Goal: Feedback & Contribution: Submit feedback/report problem

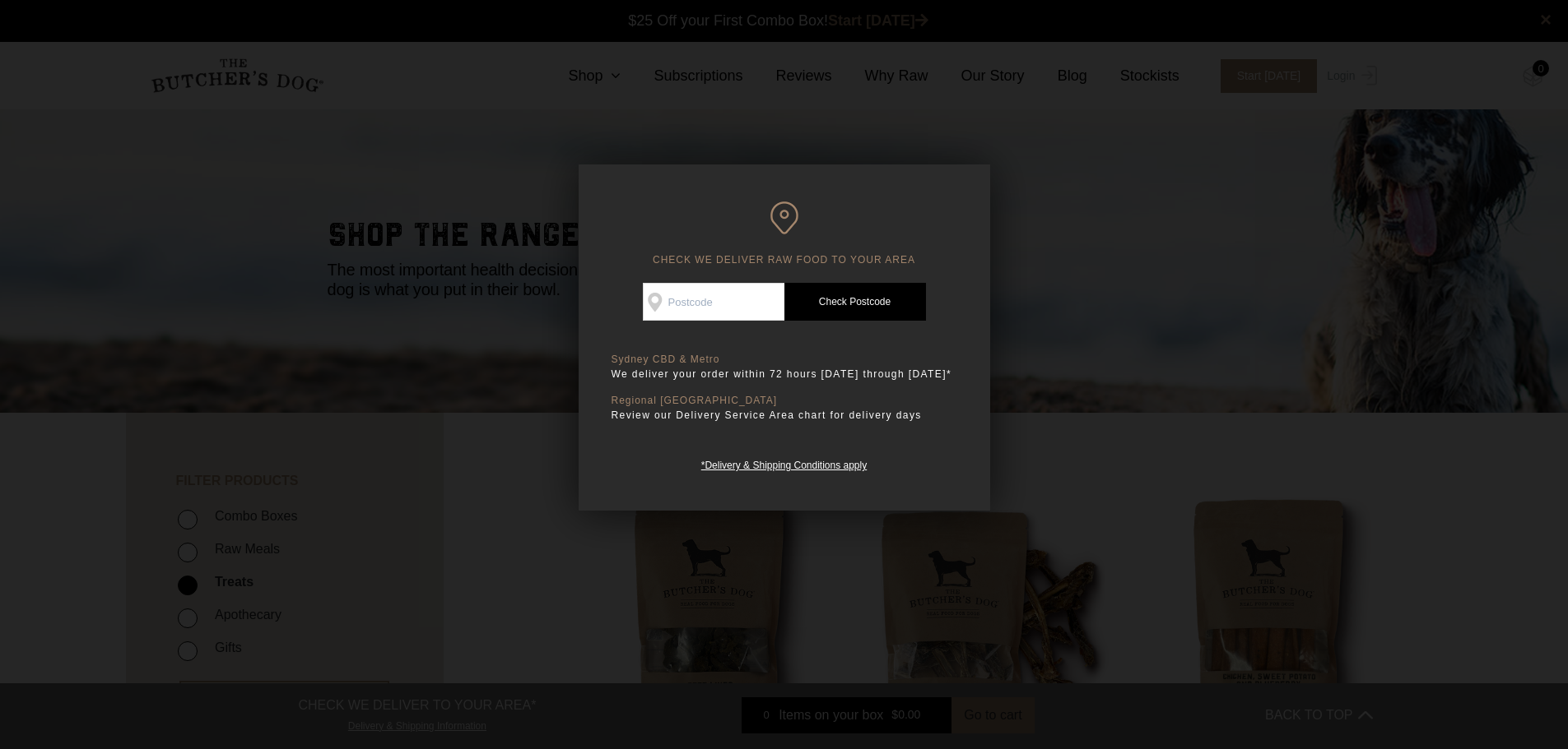
click at [749, 301] on input "Check Availability At" at bounding box center [713, 301] width 141 height 38
type input "3228"
click at [883, 296] on link "Check Postcode" at bounding box center [855, 301] width 141 height 38
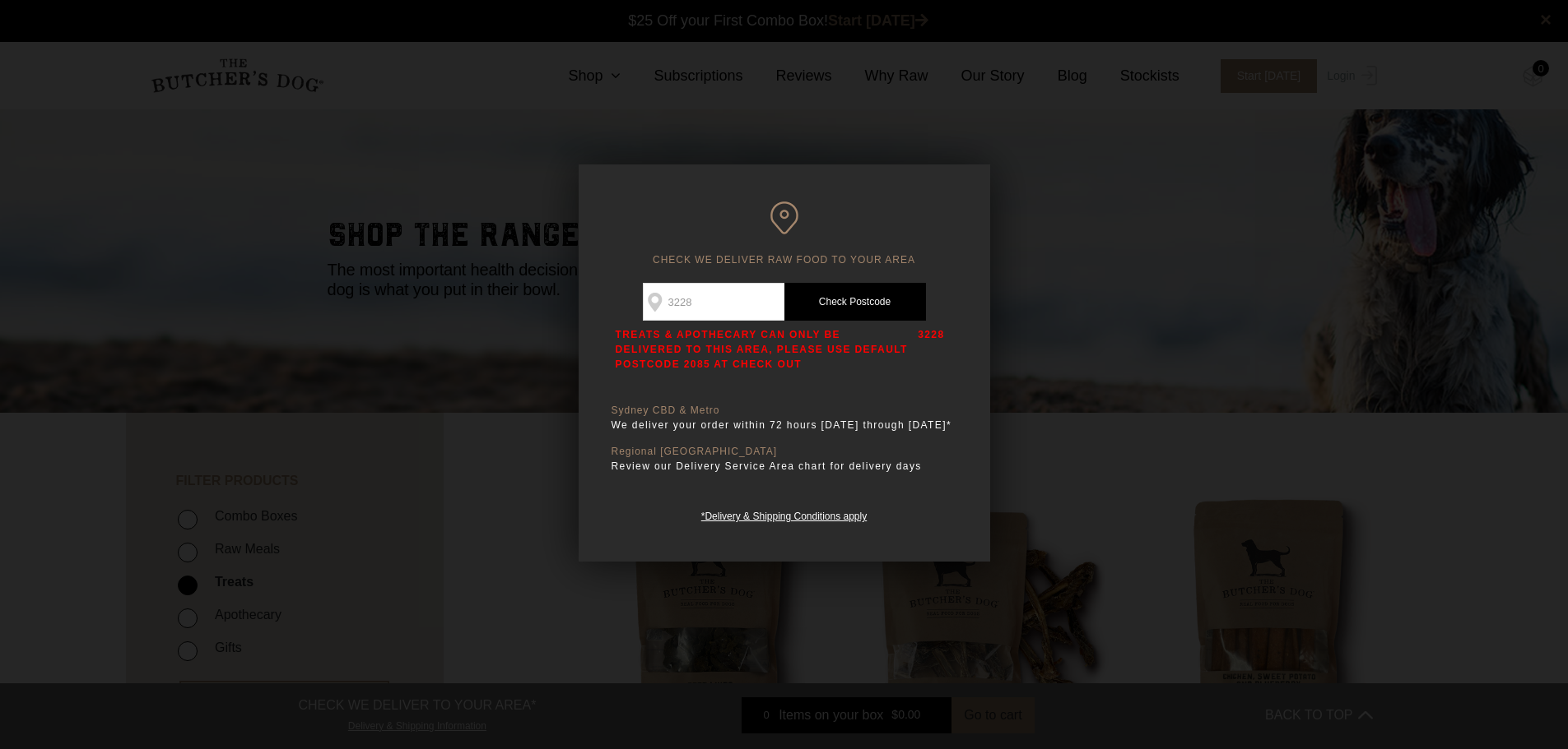
click at [489, 502] on div at bounding box center [784, 374] width 1568 height 749
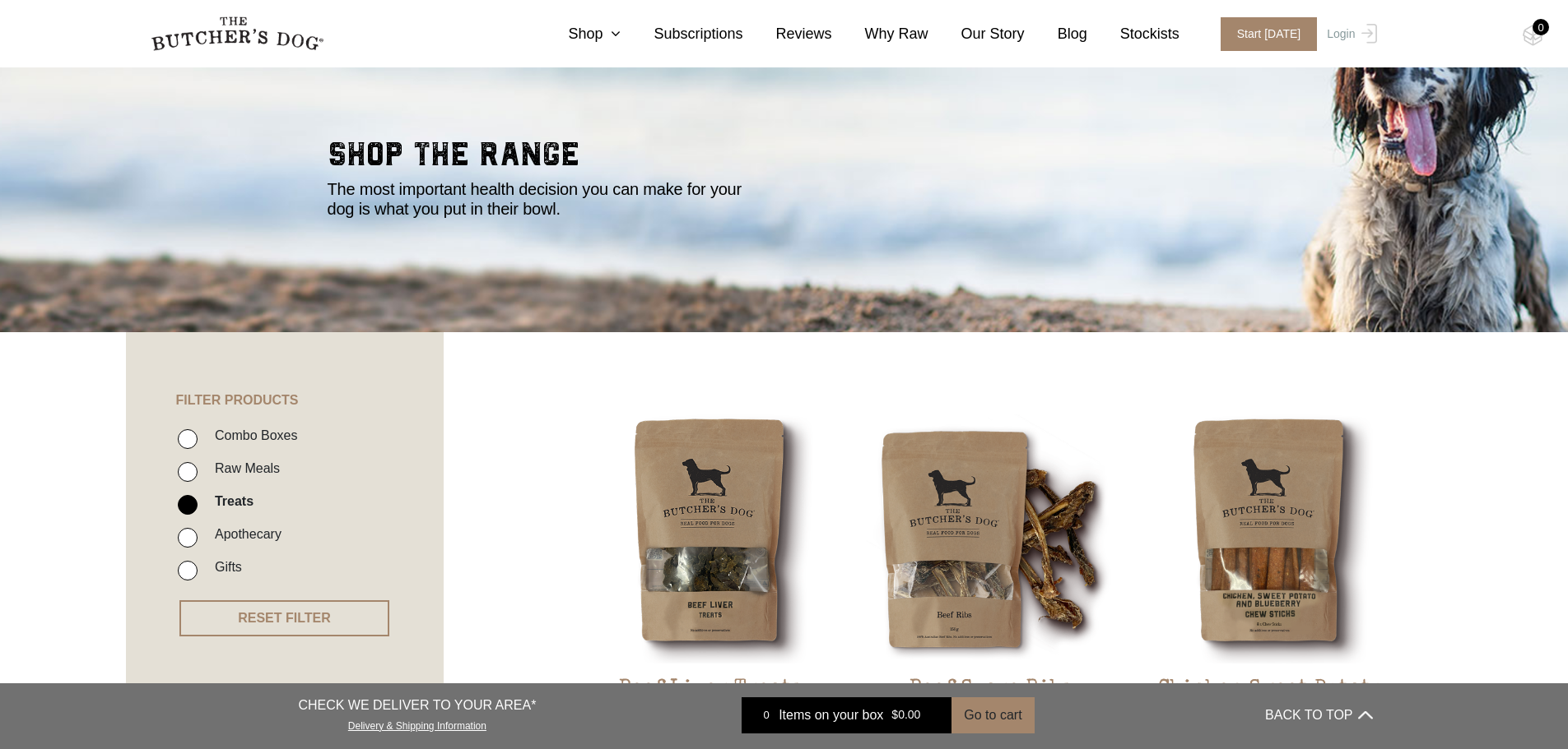
scroll to position [82, 0]
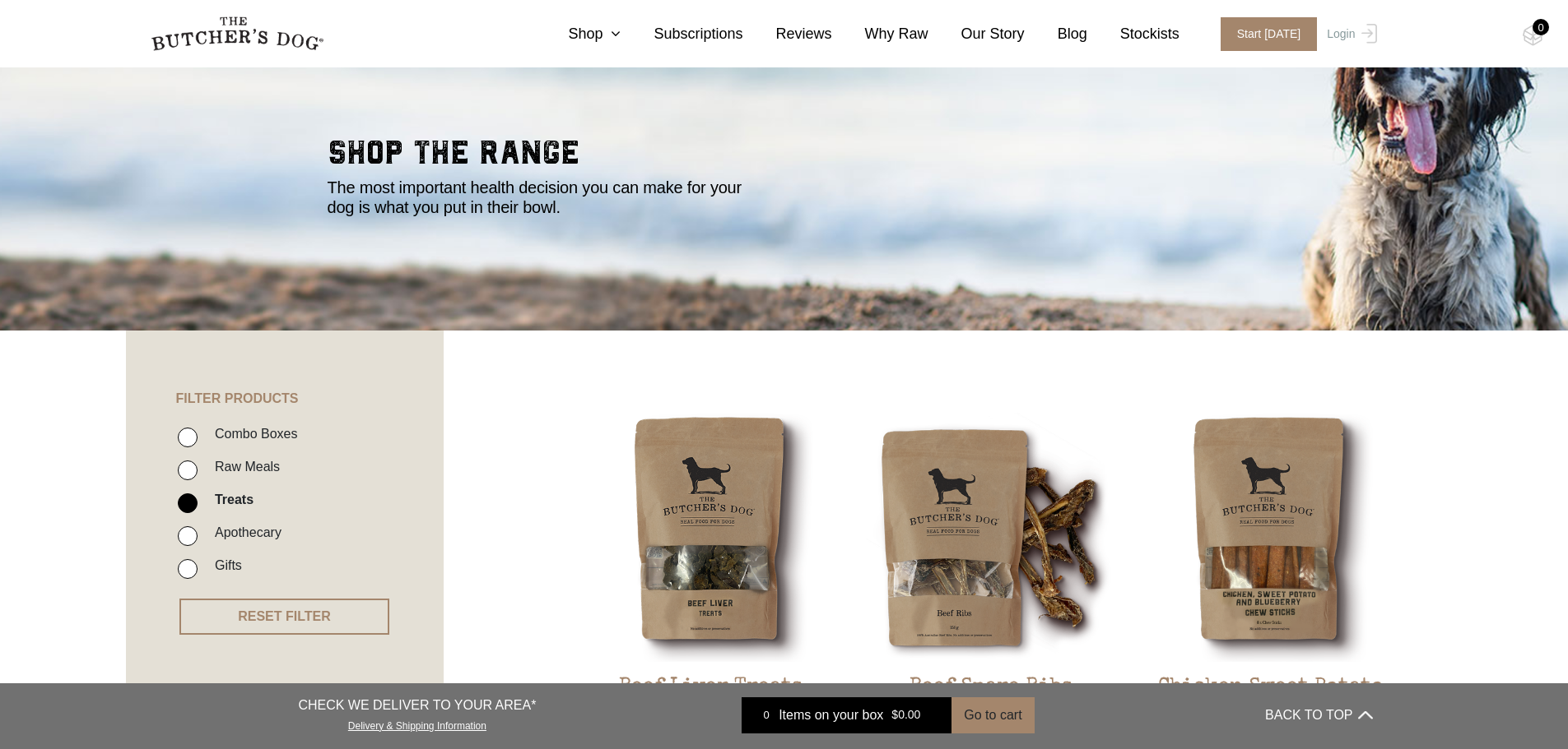
click at [231, 459] on label "Raw Meals" at bounding box center [243, 466] width 73 height 22
click at [197, 461] on input "Raw Meals" at bounding box center [187, 470] width 20 height 20
checkbox input "true"
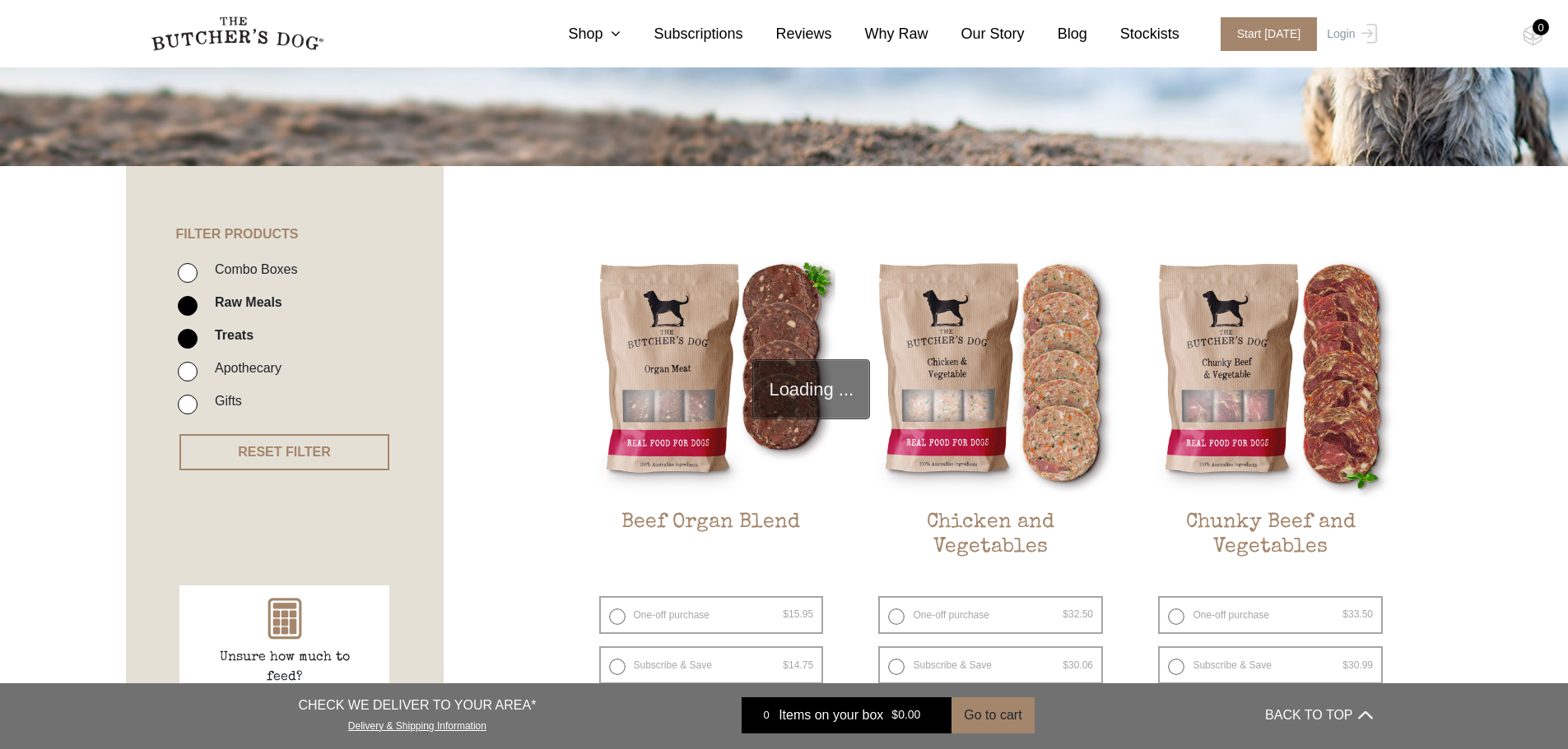
scroll to position [372, 0]
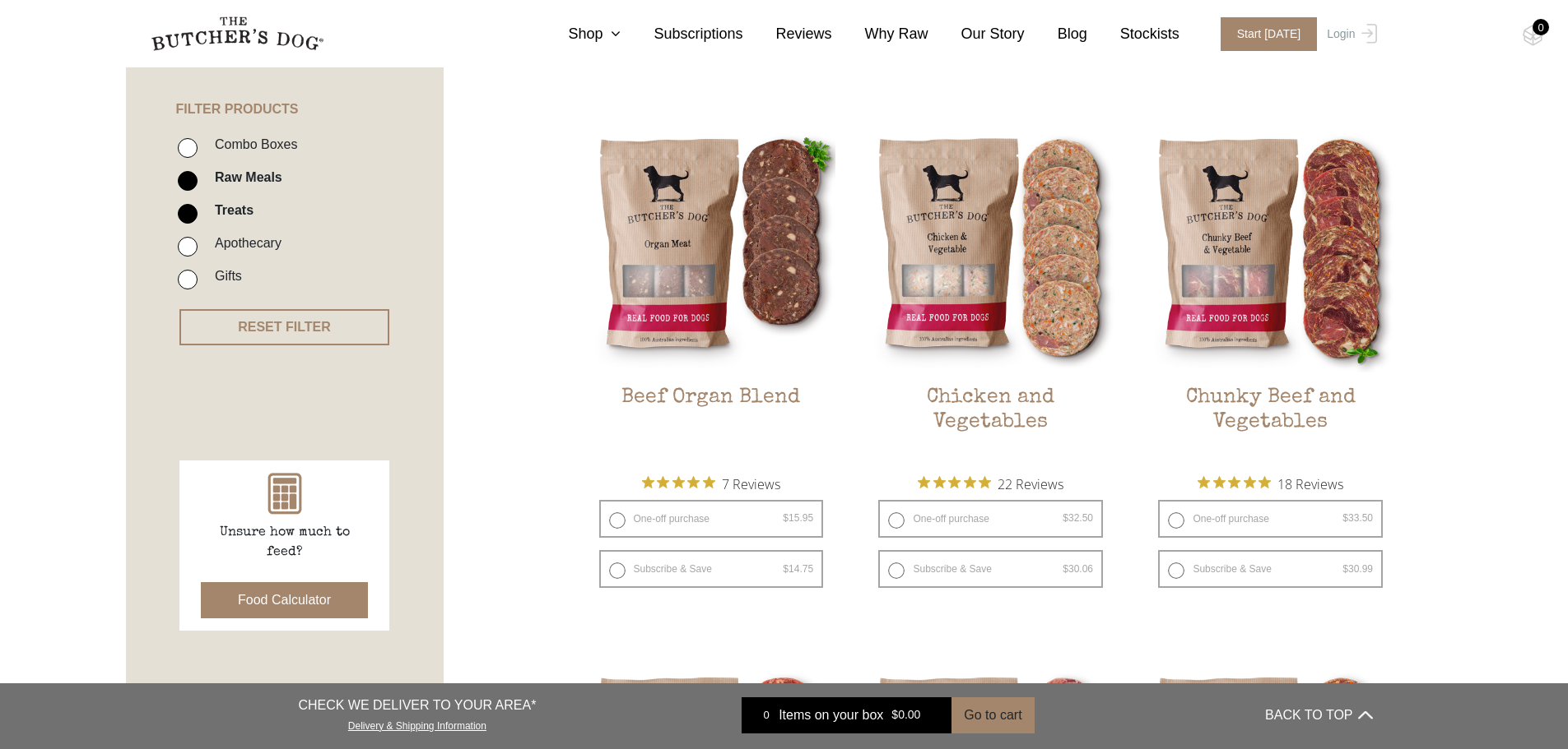
click at [186, 213] on input "Treats" at bounding box center [187, 213] width 20 height 20
checkbox input "false"
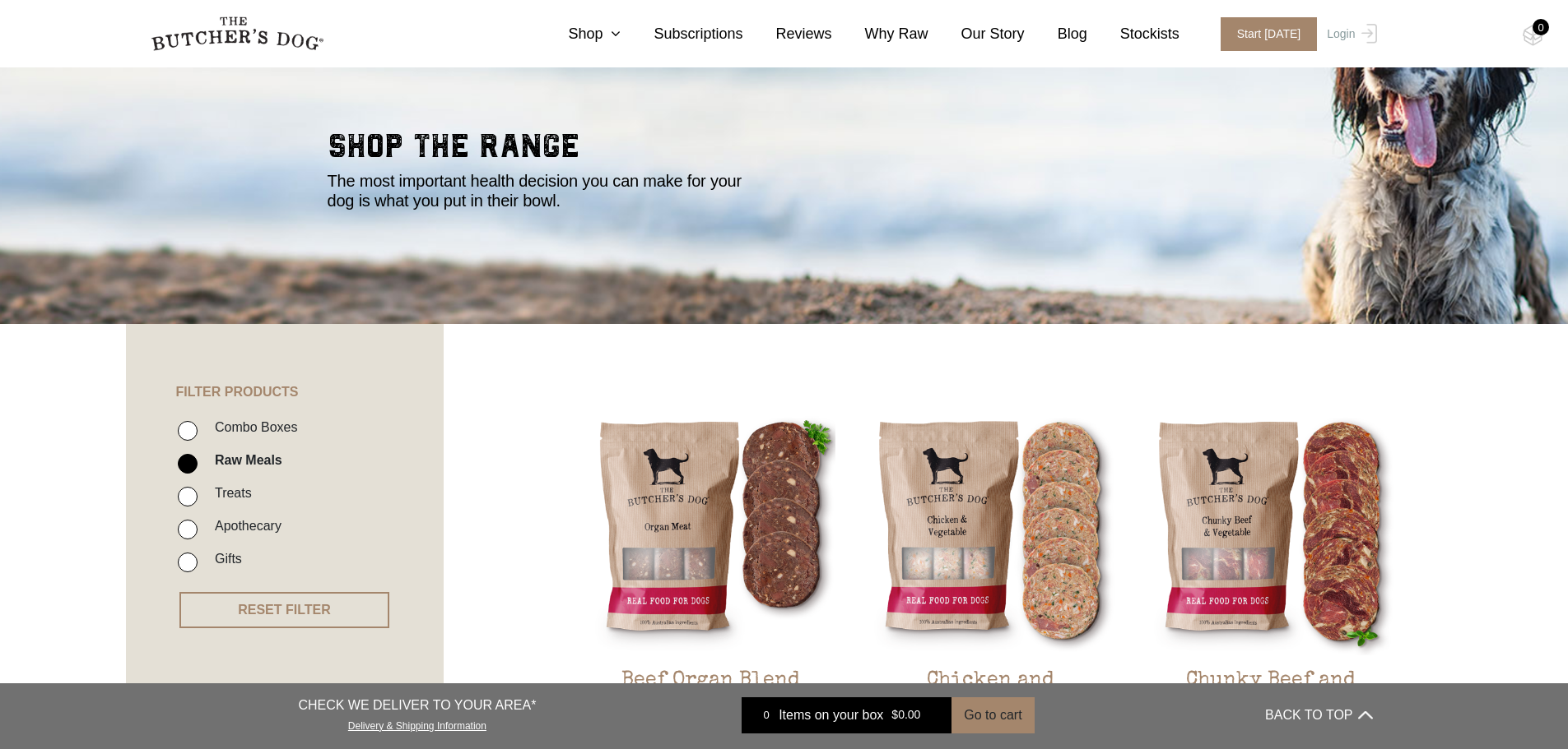
scroll to position [82, 0]
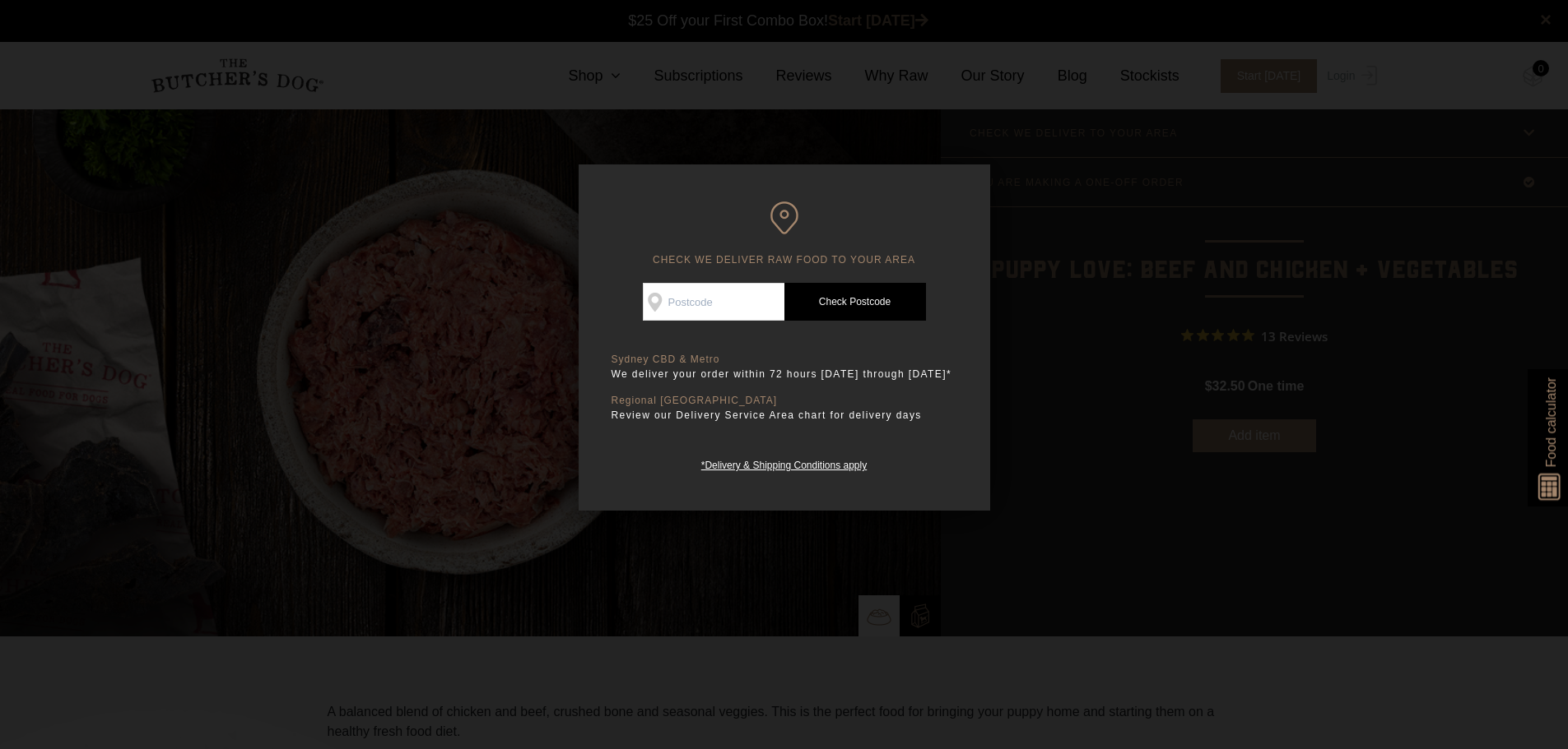
click at [1122, 200] on div at bounding box center [784, 374] width 1568 height 749
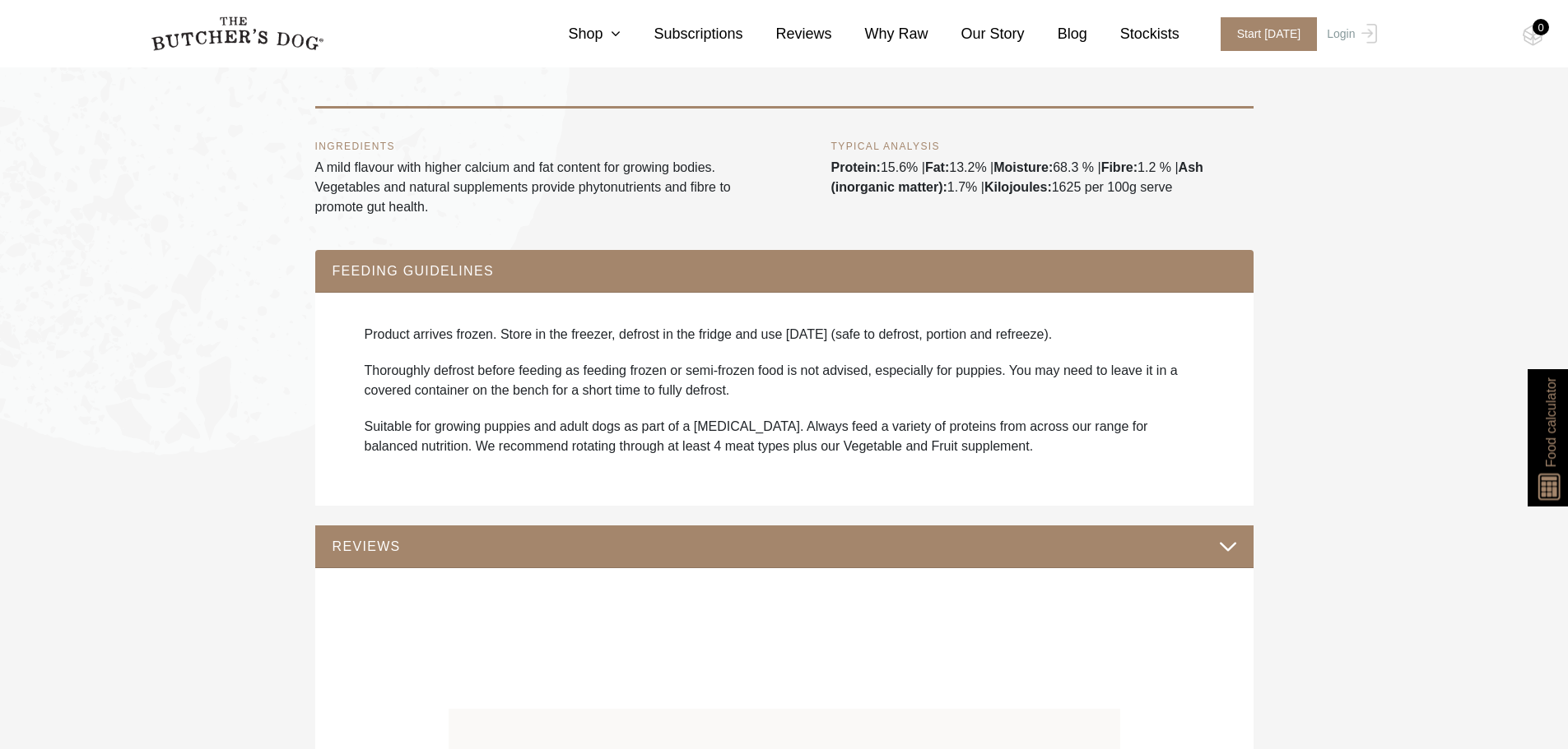
scroll to position [987, 0]
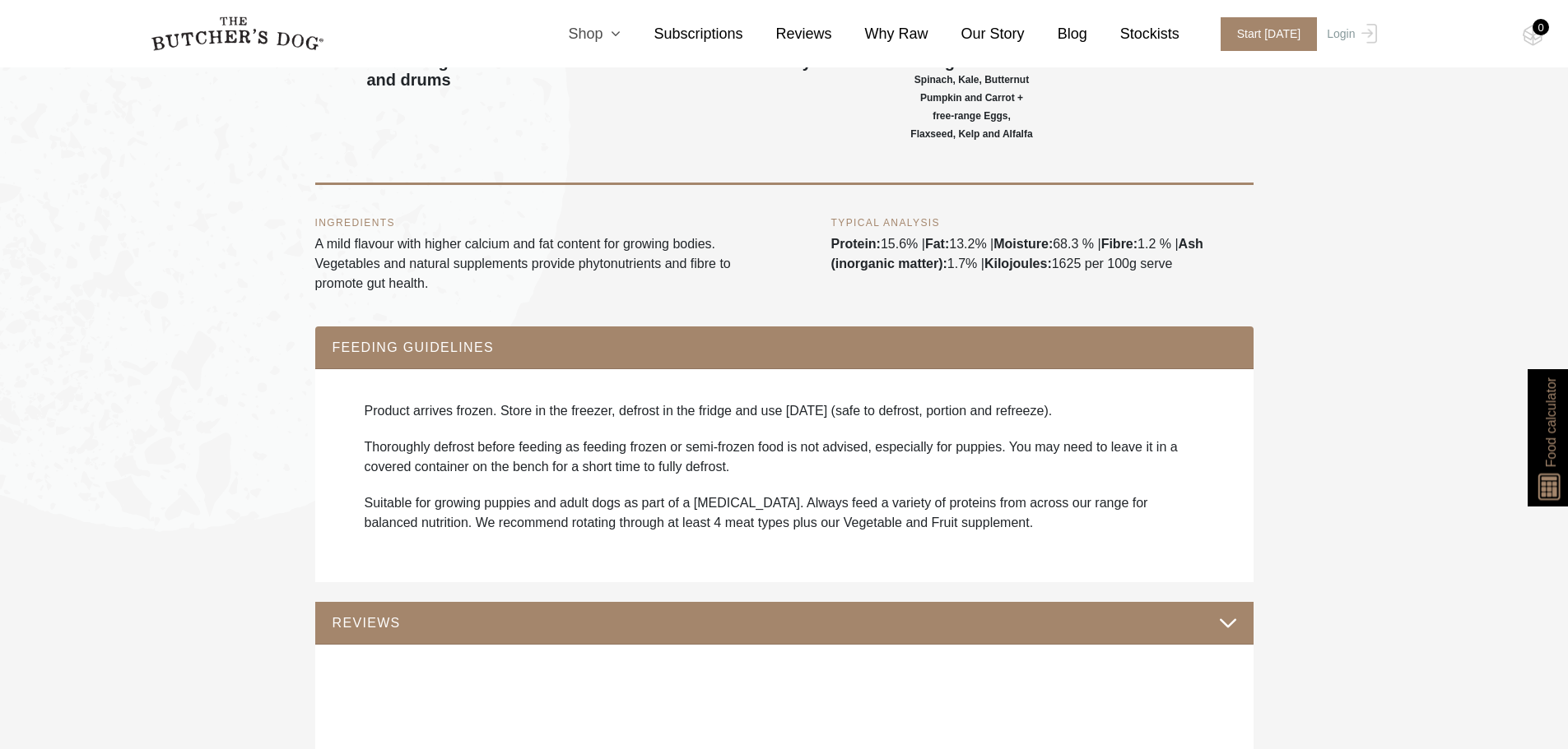
click at [610, 38] on link "Shop" at bounding box center [578, 33] width 85 height 22
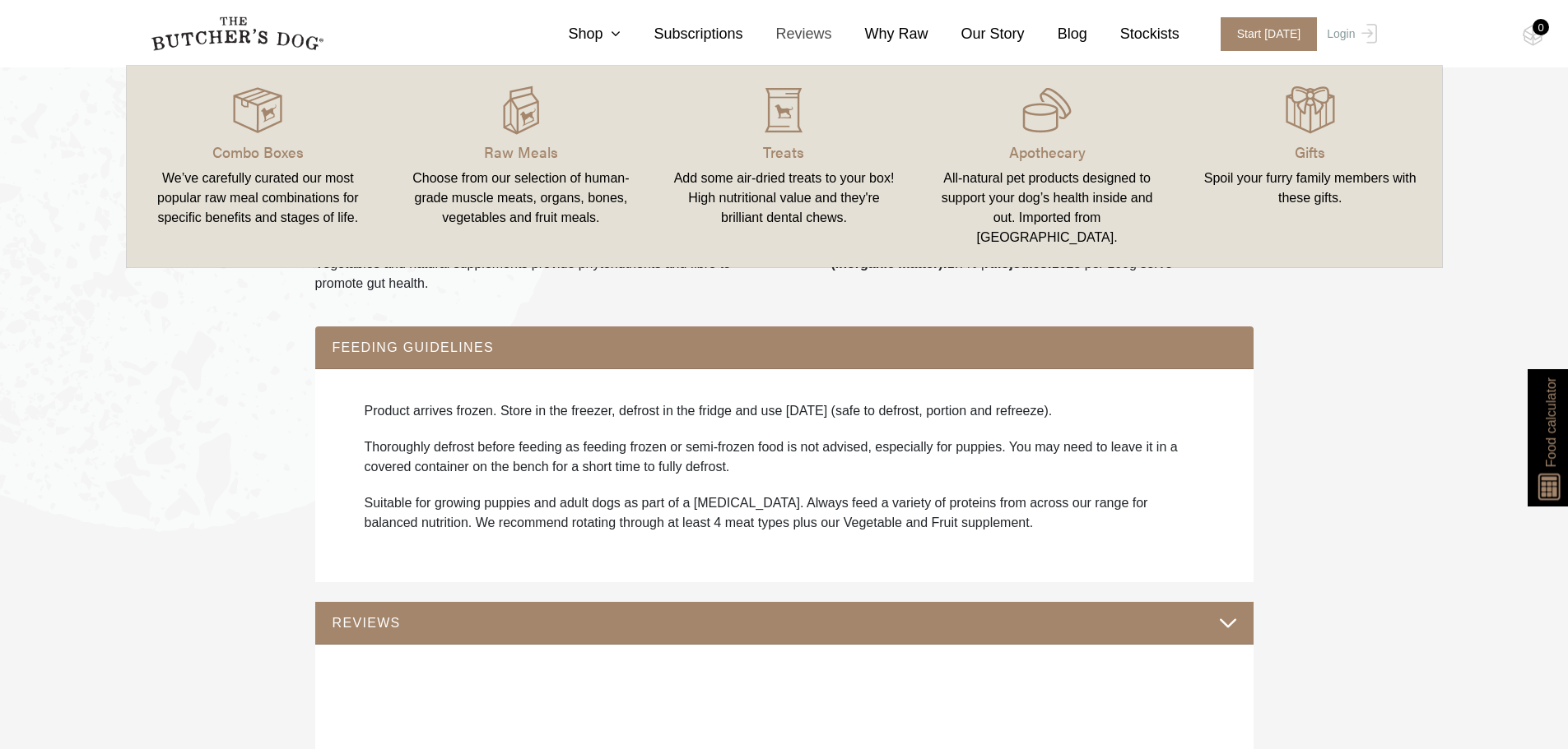
click at [832, 37] on link "Reviews" at bounding box center [787, 33] width 89 height 22
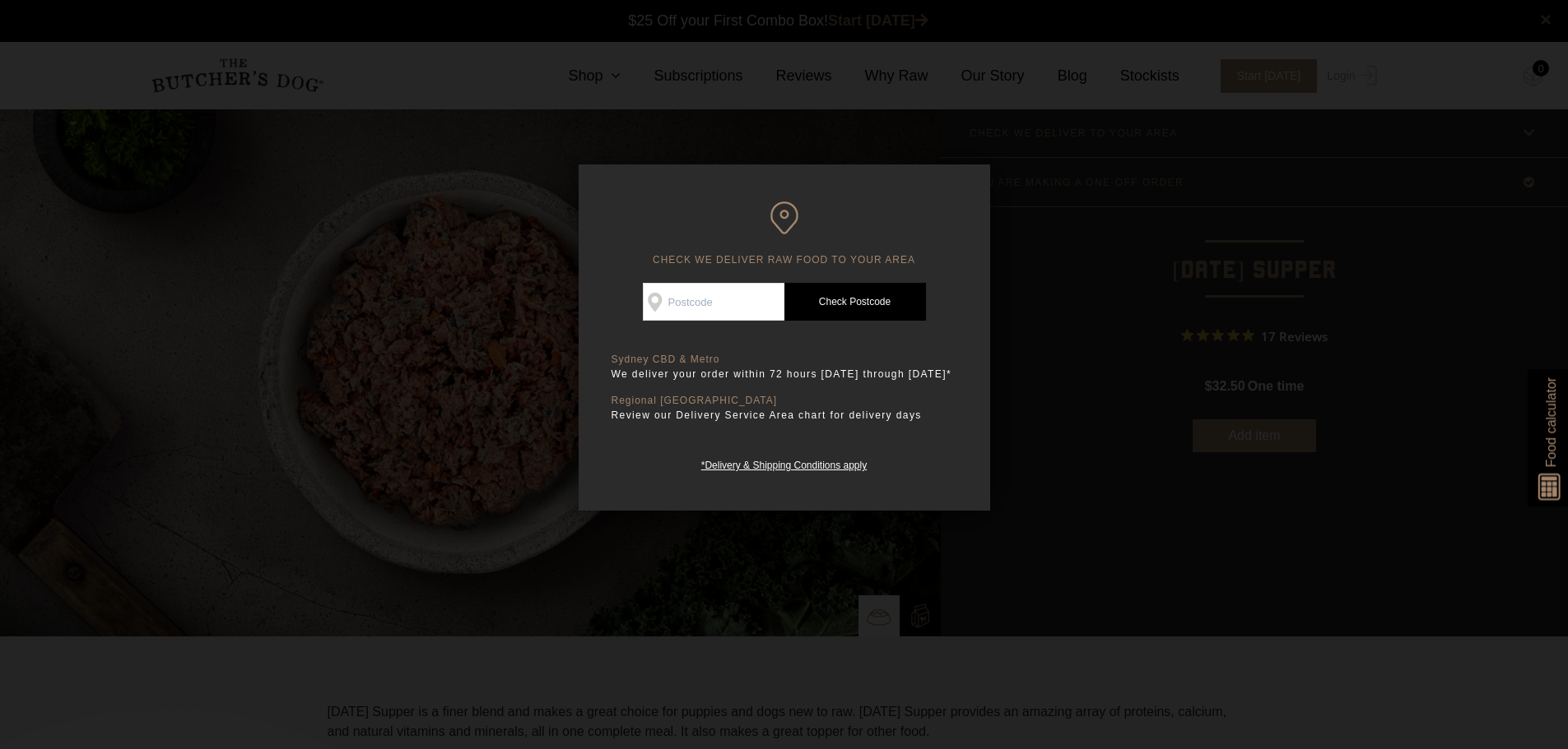
click at [433, 326] on div at bounding box center [784, 374] width 1568 height 749
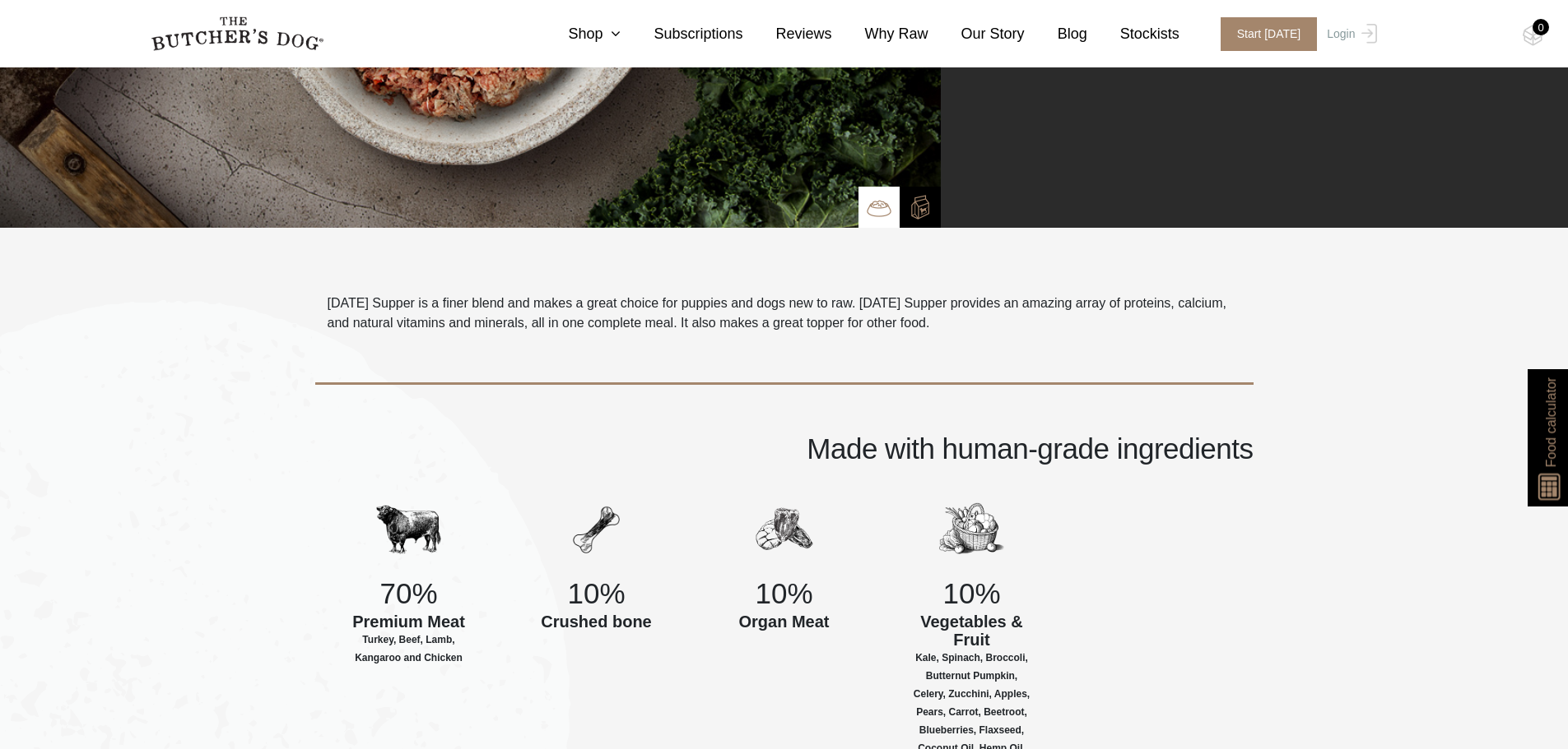
scroll to position [411, 0]
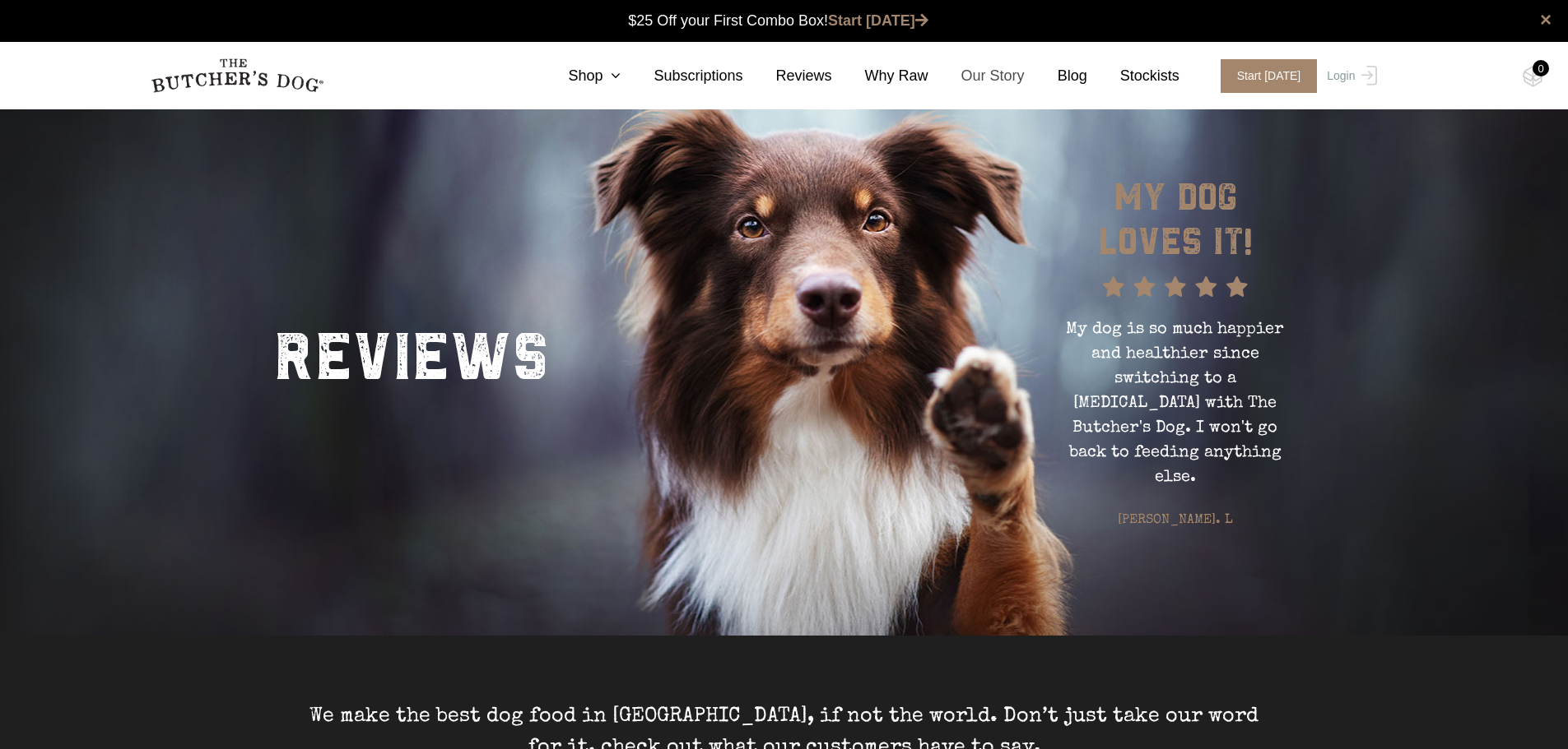
click at [1012, 82] on link "Our Story" at bounding box center [977, 76] width 97 height 22
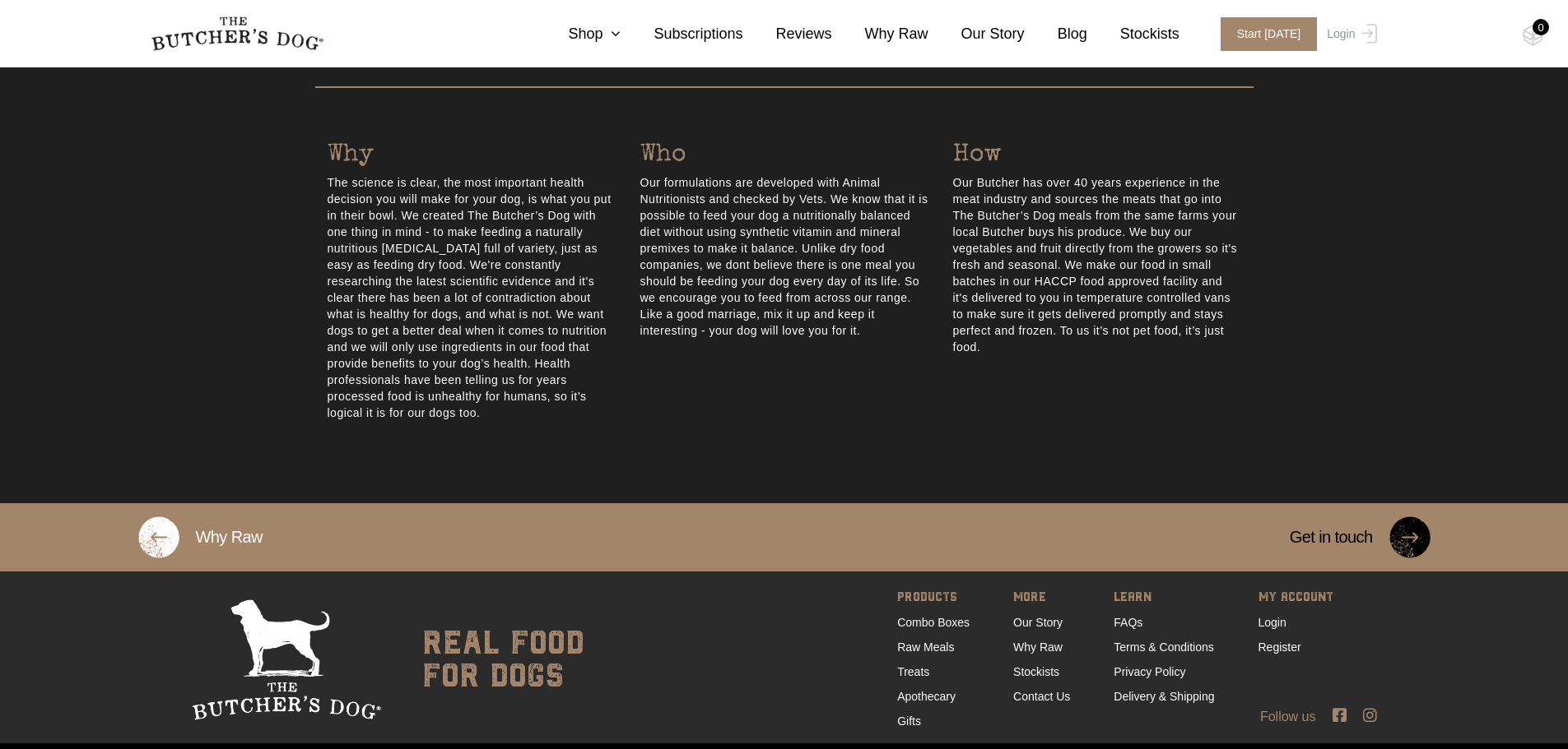
scroll to position [810, 0]
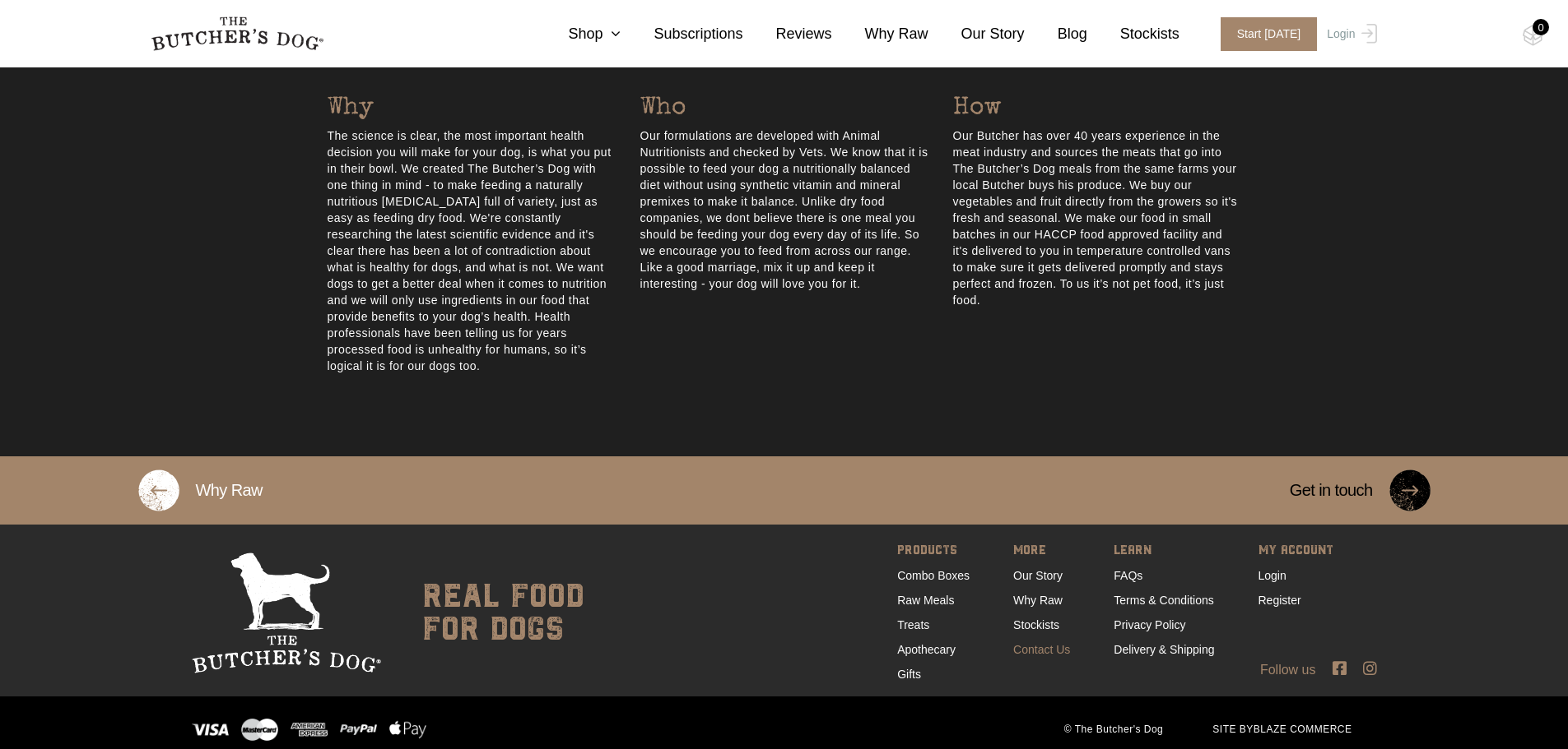
click at [1029, 643] on link "Contact Us" at bounding box center [1042, 649] width 57 height 13
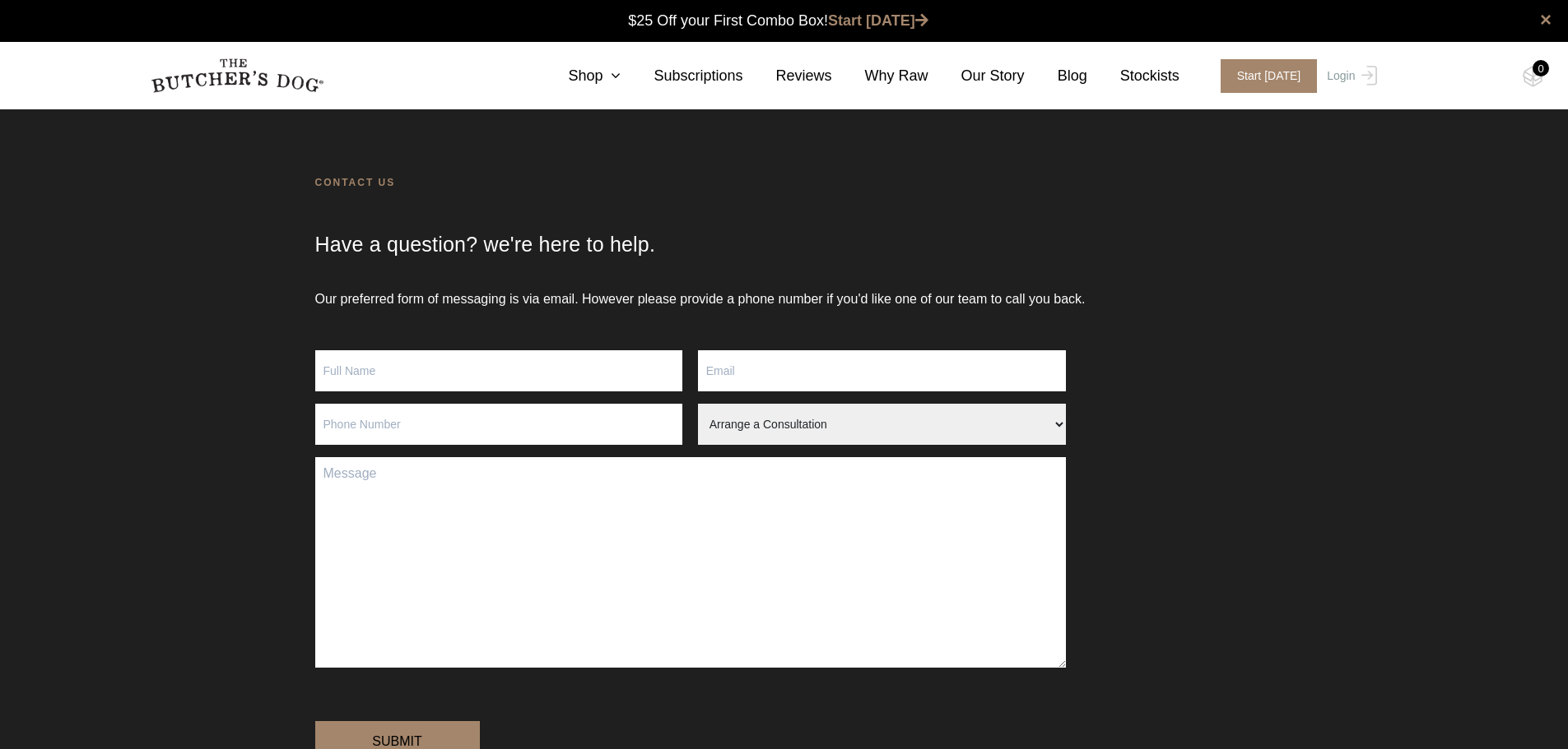
drag, startPoint x: 421, startPoint y: 373, endPoint x: 444, endPoint y: 378, distance: 23.5
click at [421, 373] on input "Contact form" at bounding box center [499, 371] width 368 height 41
type input "danni evans"
type input "dannie3182@gmail.com"
type input "0413551678"
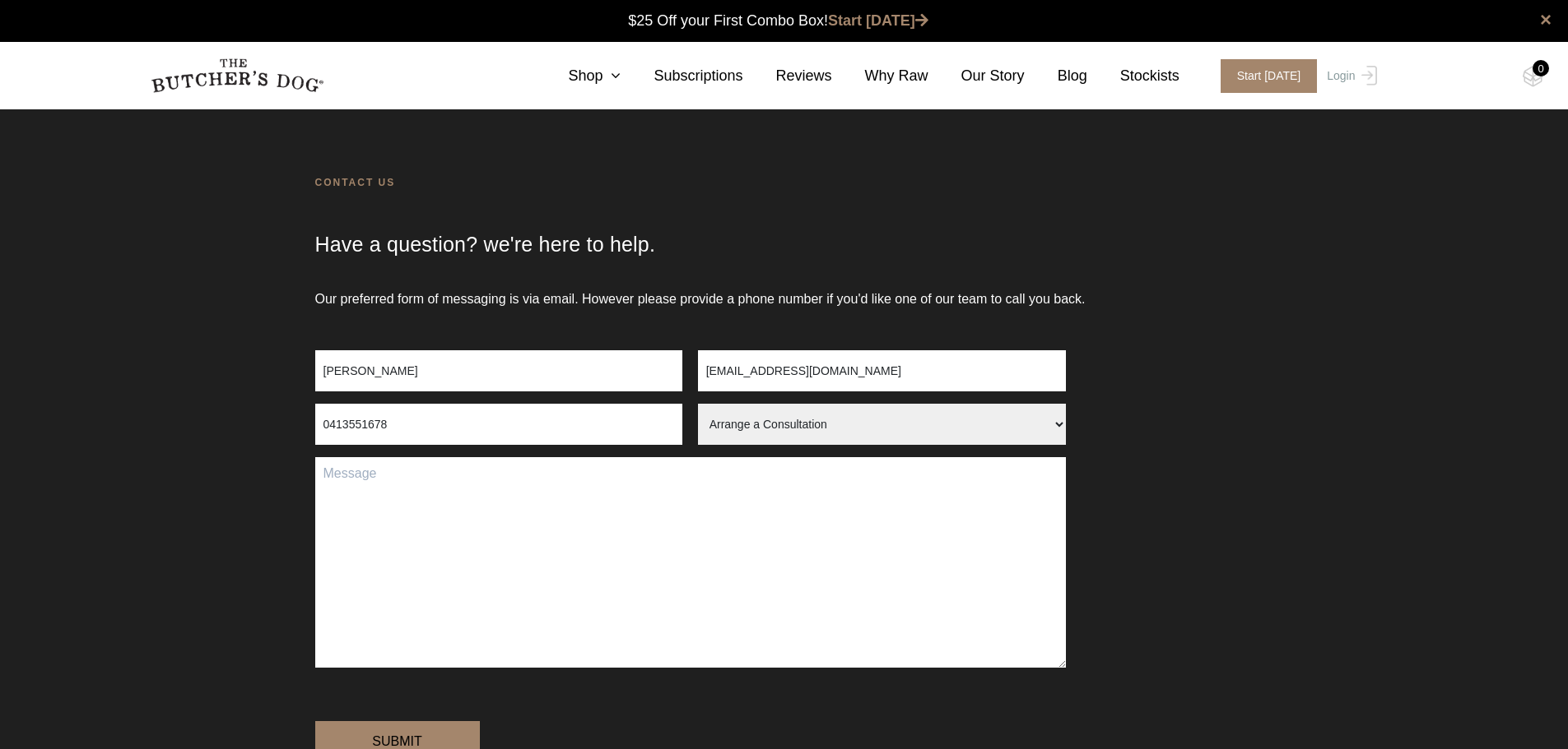
click at [830, 433] on select "Arrange a Consultation Become a Stockist Order Query Stock Enquiry" at bounding box center [882, 424] width 368 height 41
click at [1141, 521] on form "danni evans dannie3182@gmail.com 0413551678 Arrange a Consultation Become a Sto…" at bounding box center [784, 572] width 938 height 442
click at [781, 413] on select "Arrange a Consultation Become a Stockist Order Query Stock Enquiry" at bounding box center [882, 424] width 368 height 41
click at [698, 404] on select "Arrange a Consultation Become a Stockist Order Query Stock Enquiry" at bounding box center [882, 424] width 368 height 41
click at [774, 426] on select "Arrange a Consultation Become a Stockist Order Query Stock Enquiry" at bounding box center [882, 424] width 368 height 41
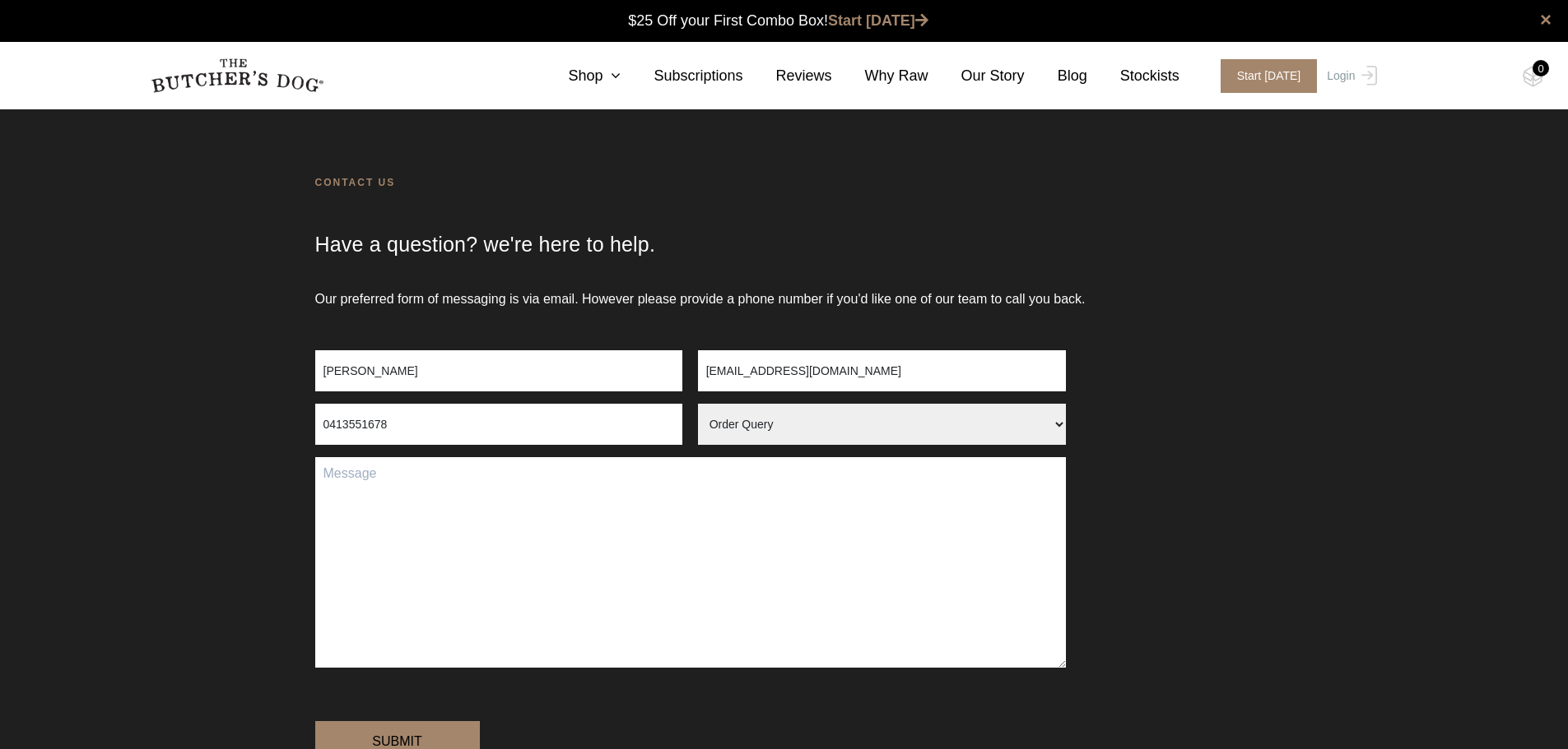
select select "Stock Enquiry"
click at [698, 404] on select "Arrange a Consultation Become a Stockist Order Query Stock Enquiry" at bounding box center [882, 424] width 368 height 41
click at [758, 519] on textarea "Contact form" at bounding box center [690, 562] width 750 height 210
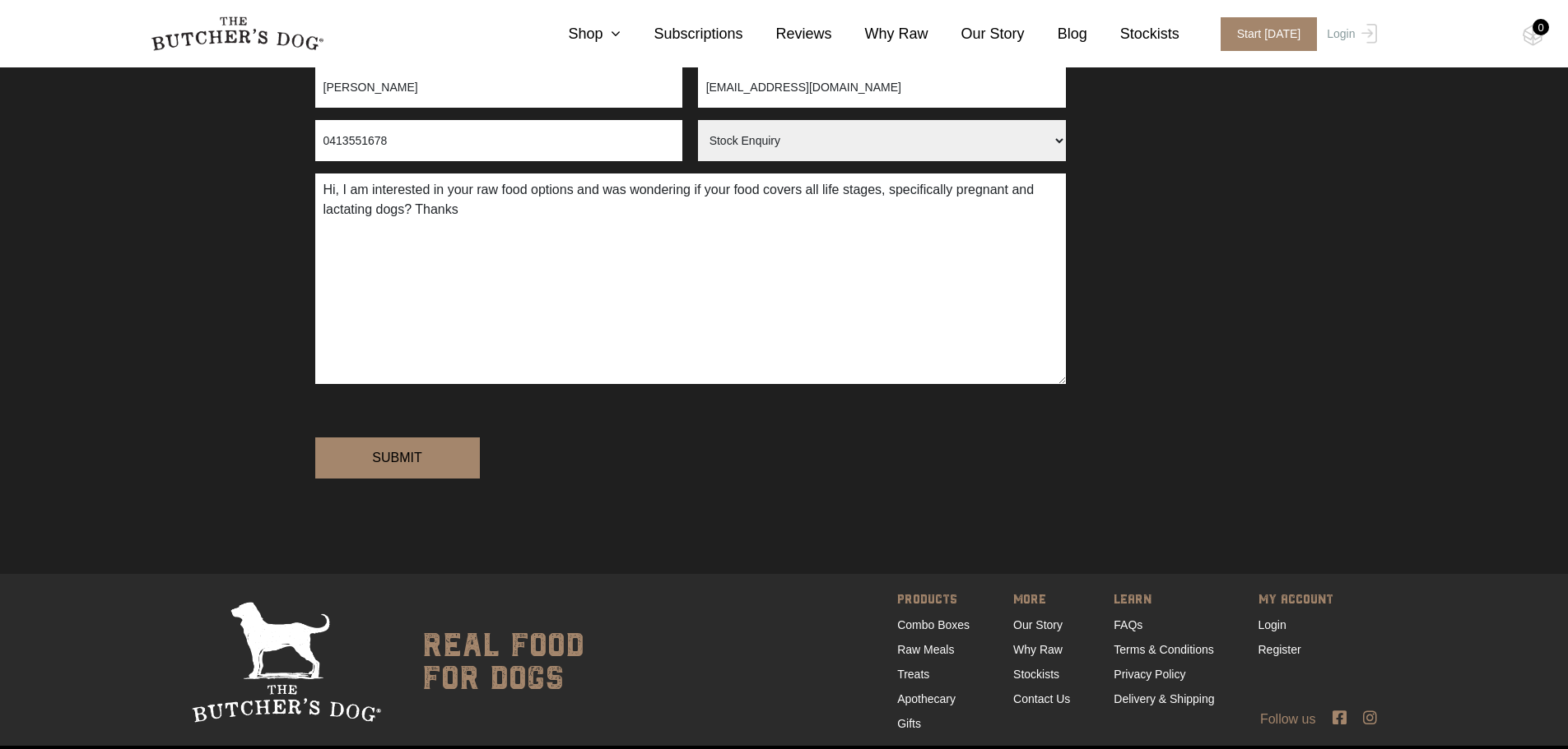
scroll to position [329, 0]
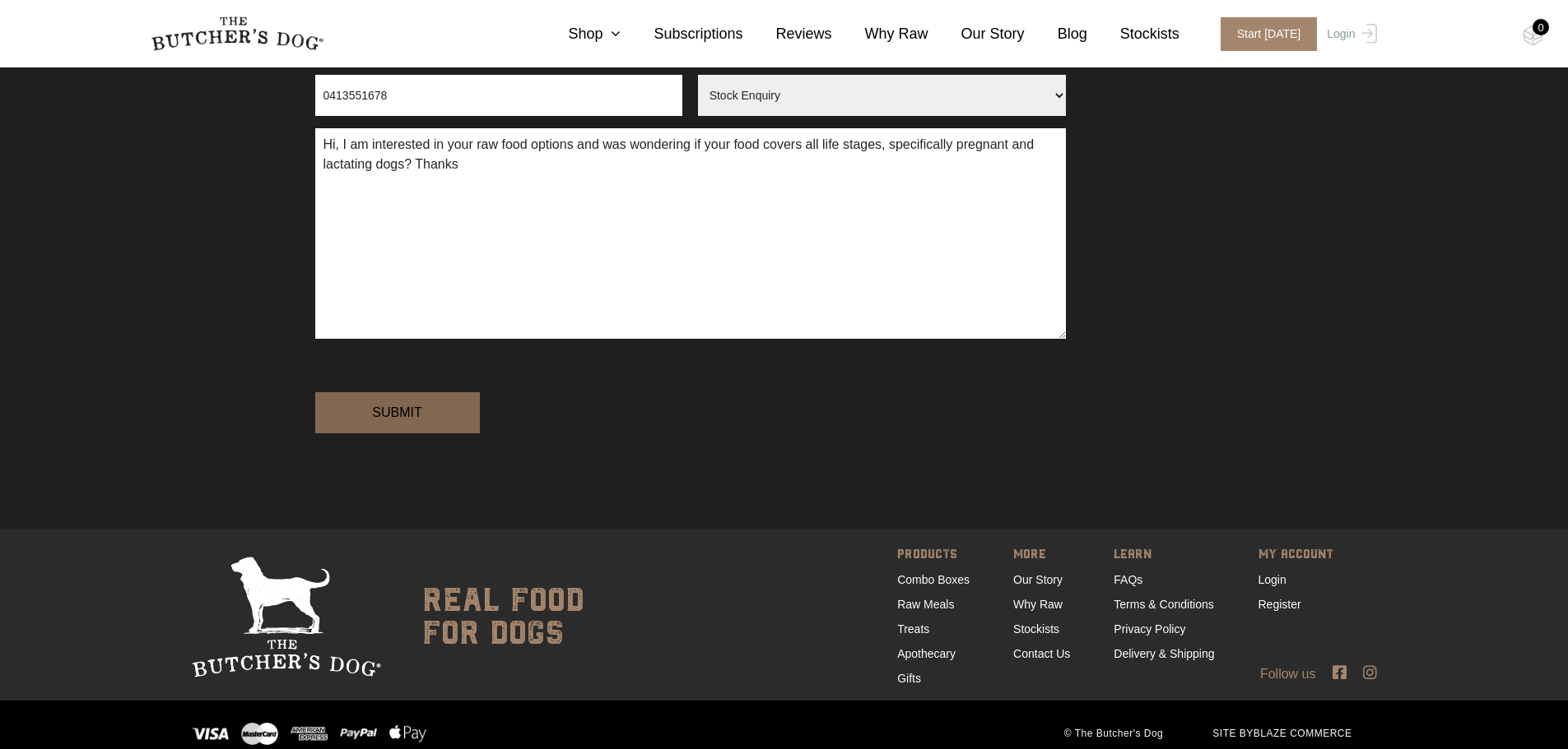
type textarea "Hi, I am interested in your raw food options and was wondering if your food cov…"
drag, startPoint x: 384, startPoint y: 478, endPoint x: 762, endPoint y: 573, distance: 389.8
click at [762, 529] on div "Our preferred form of messaging is via email. However please provide a phone nu…" at bounding box center [784, 245] width 1568 height 569
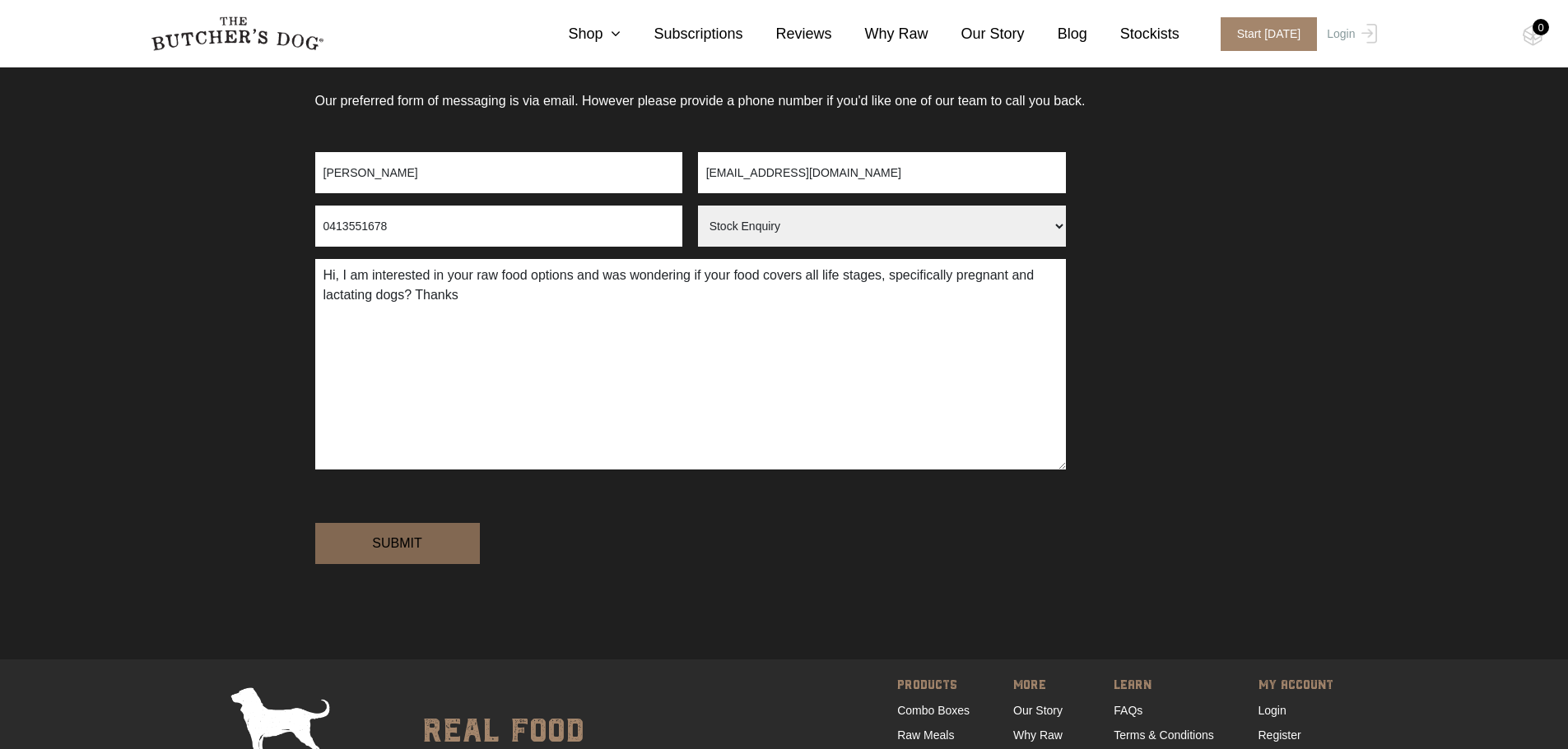
scroll to position [165, 0]
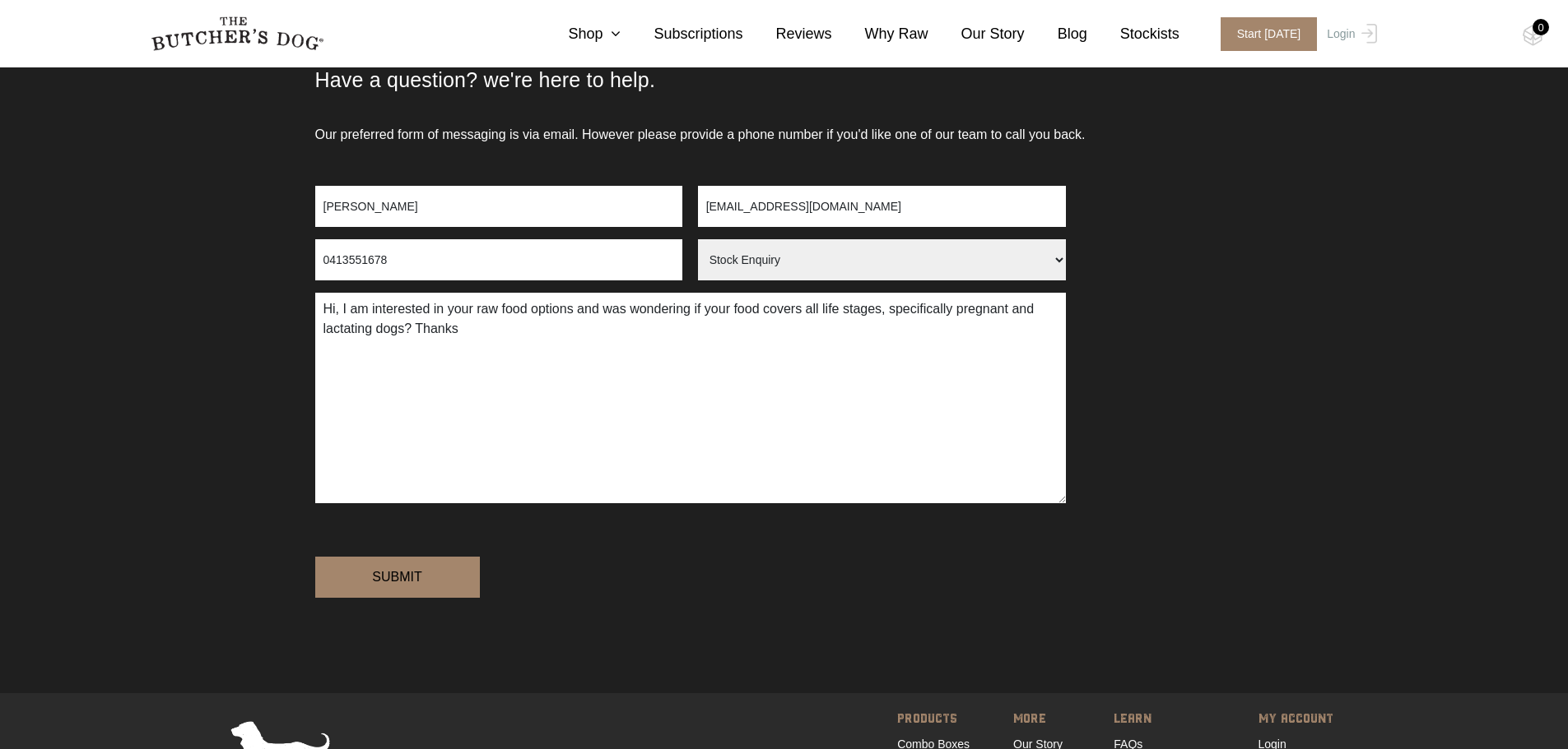
click at [776, 199] on input "dannie3182@gmail.com" at bounding box center [882, 206] width 368 height 41
drag, startPoint x: 765, startPoint y: 206, endPoint x: 587, endPoint y: 195, distance: 178.3
click at [587, 195] on div "danni evans dannie3182@gmail.com" at bounding box center [690, 212] width 750 height 53
type input "kinnleyshelties@gmail.com"
click at [478, 598] on input "Submit" at bounding box center [397, 576] width 165 height 41
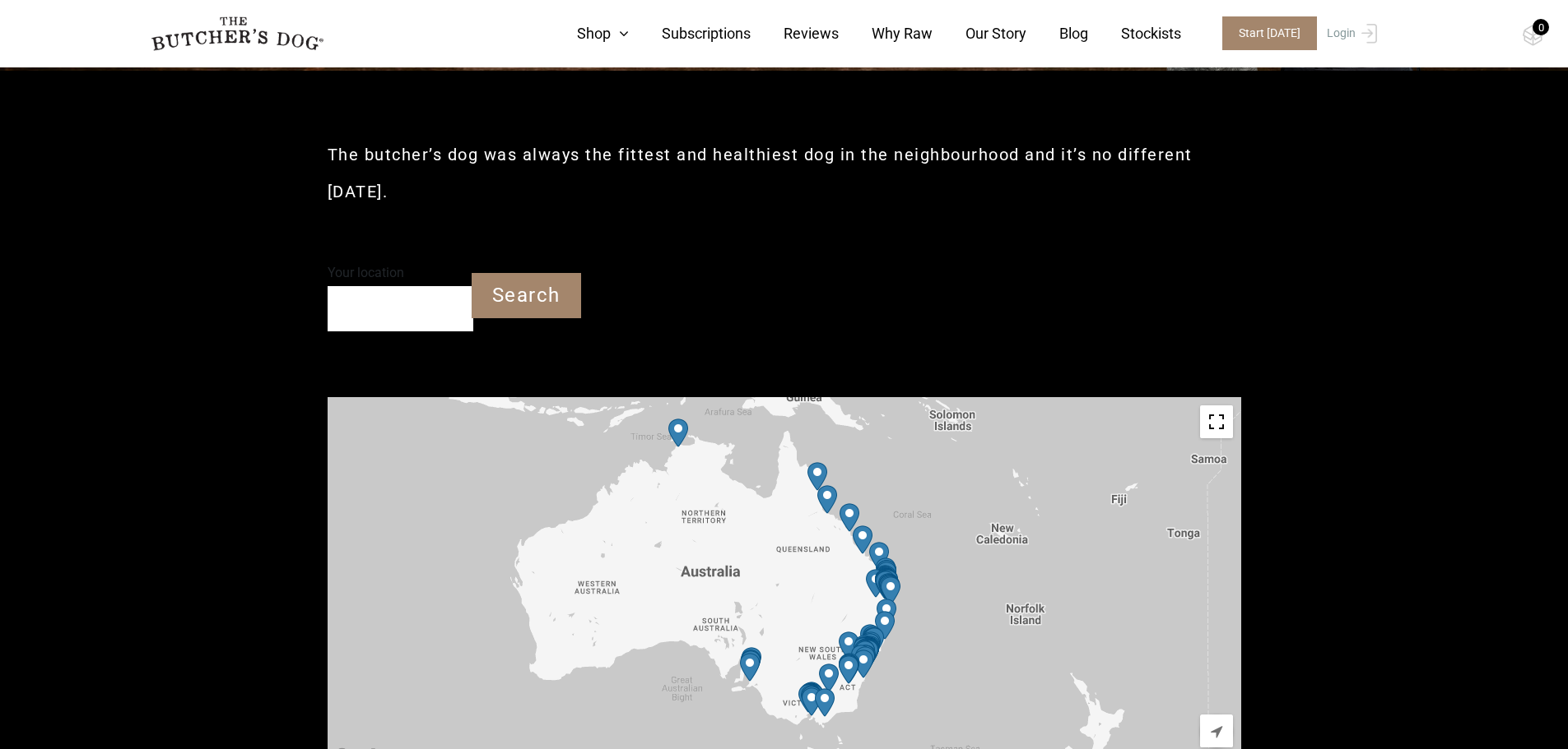
scroll to position [329, 0]
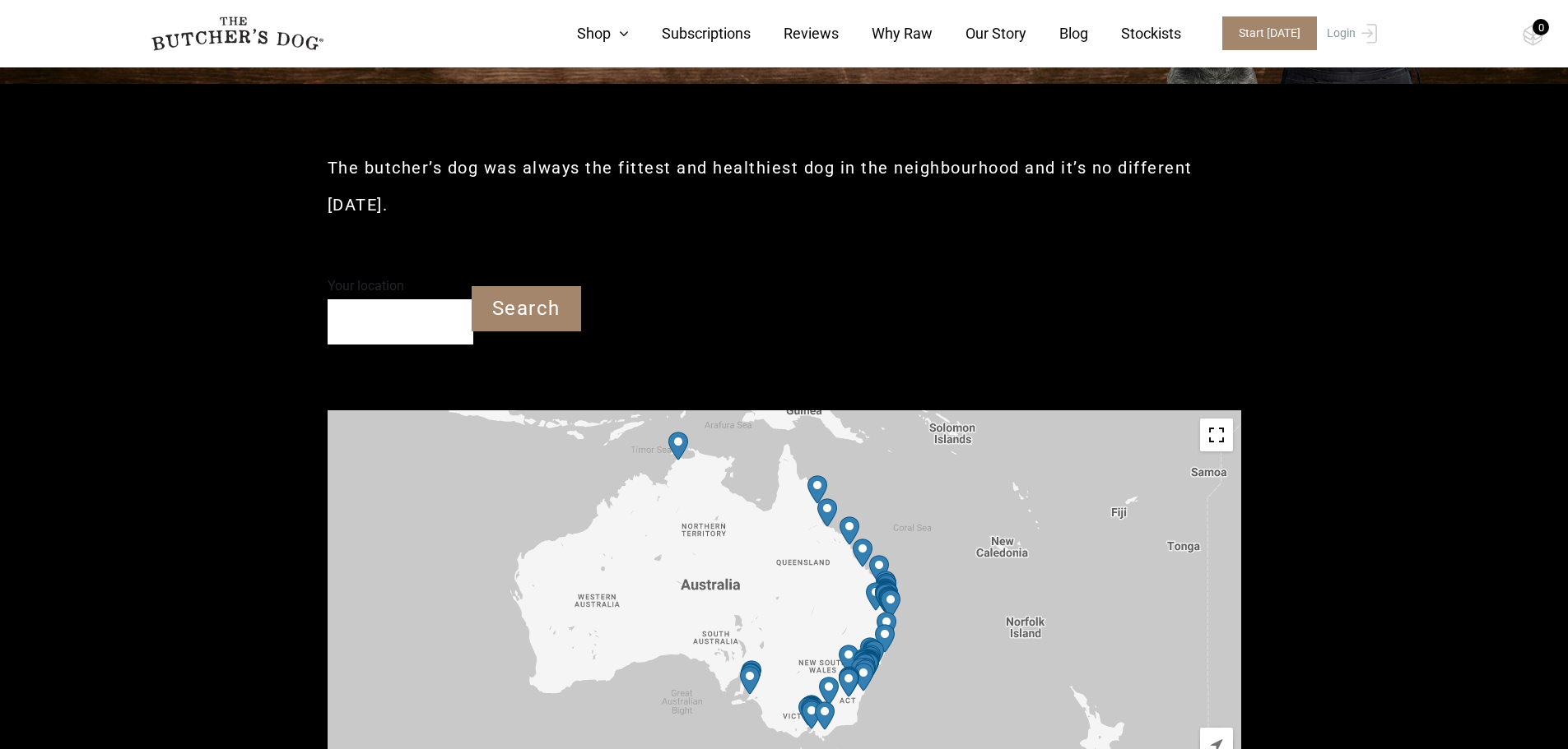
drag, startPoint x: 371, startPoint y: 318, endPoint x: 363, endPoint y: 320, distance: 8.2
click at [370, 318] on input "Your location" at bounding box center [400, 322] width 146 height 46
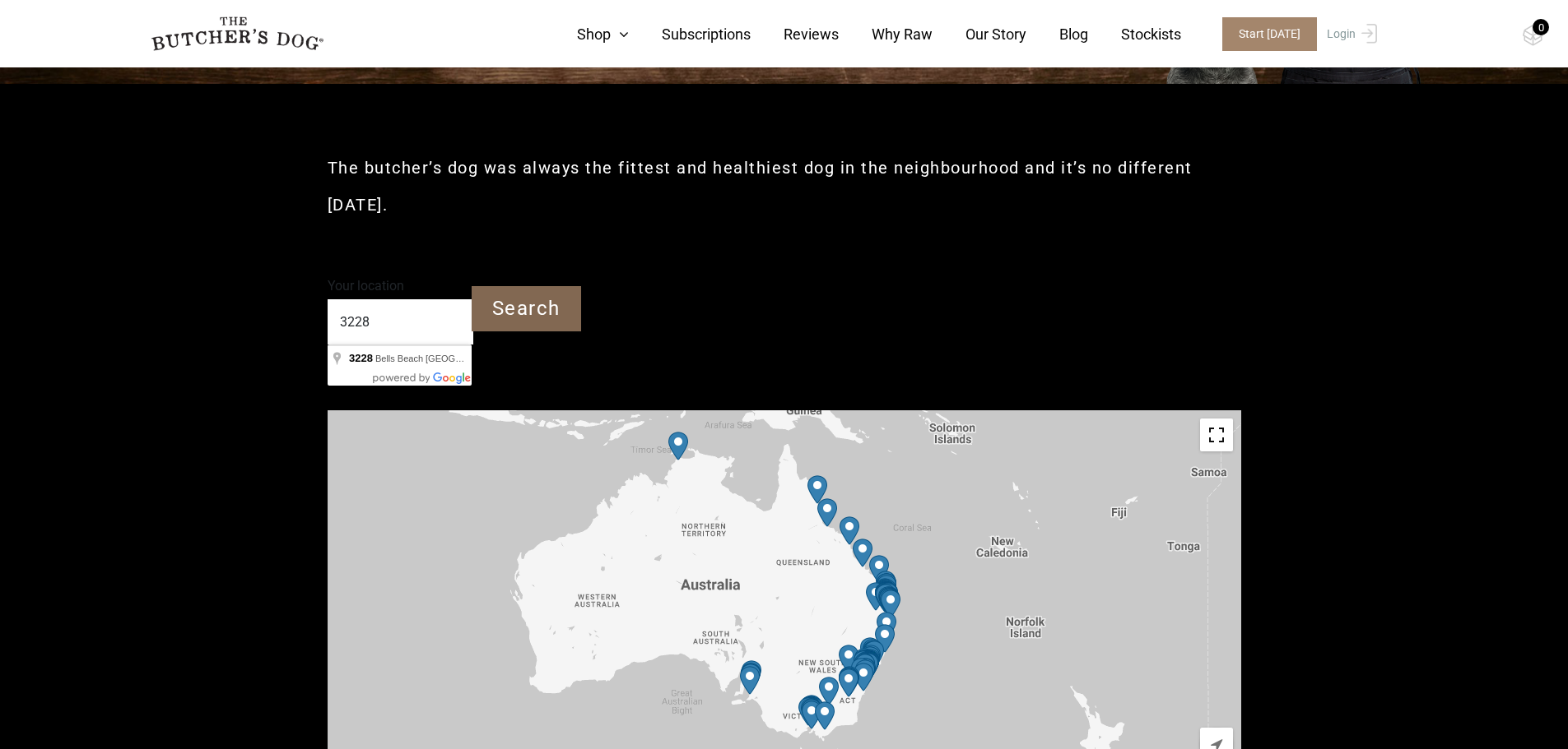
type input "3228"
click at [513, 300] on input "Search" at bounding box center [526, 309] width 109 height 46
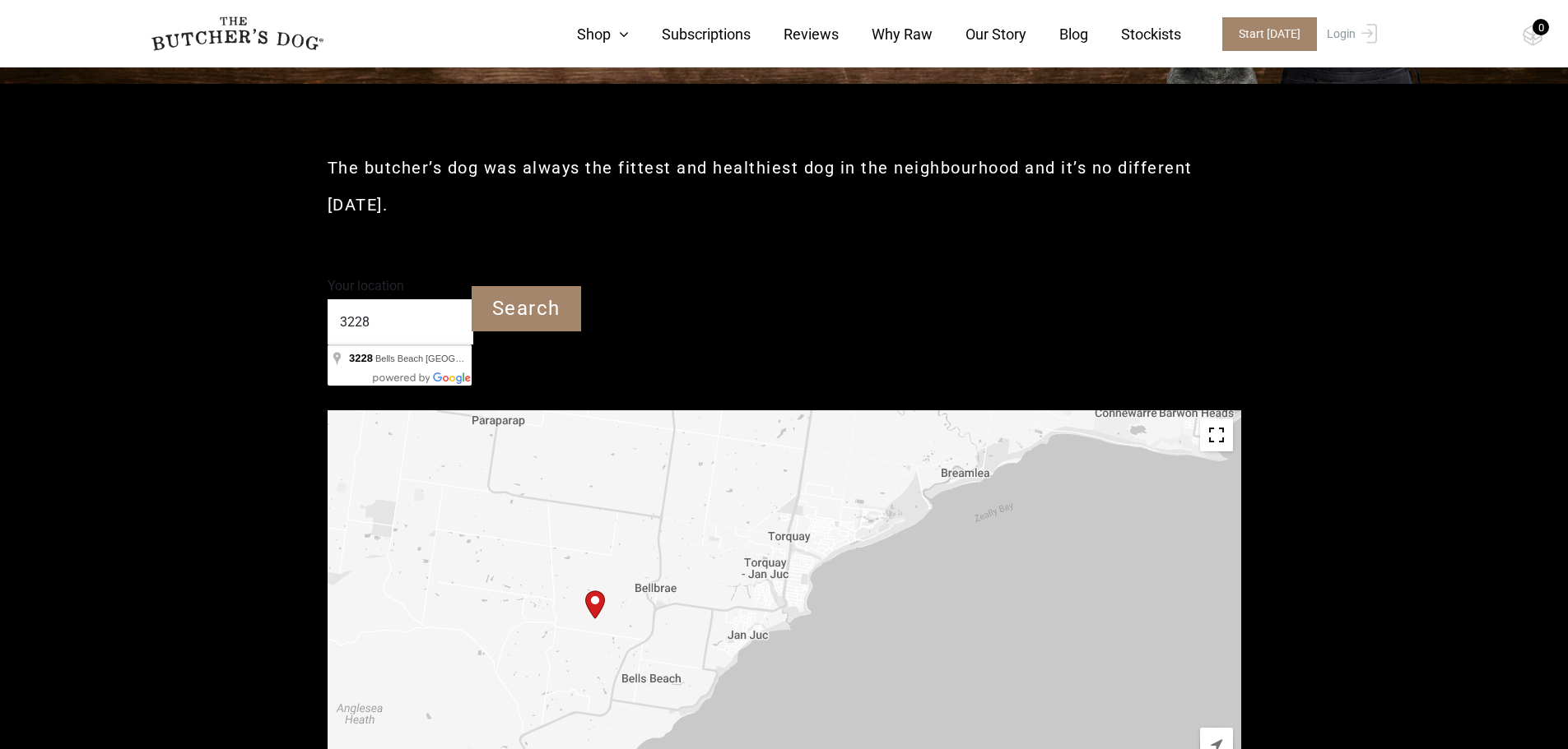
click at [600, 599] on img "Start location" at bounding box center [595, 605] width 20 height 28
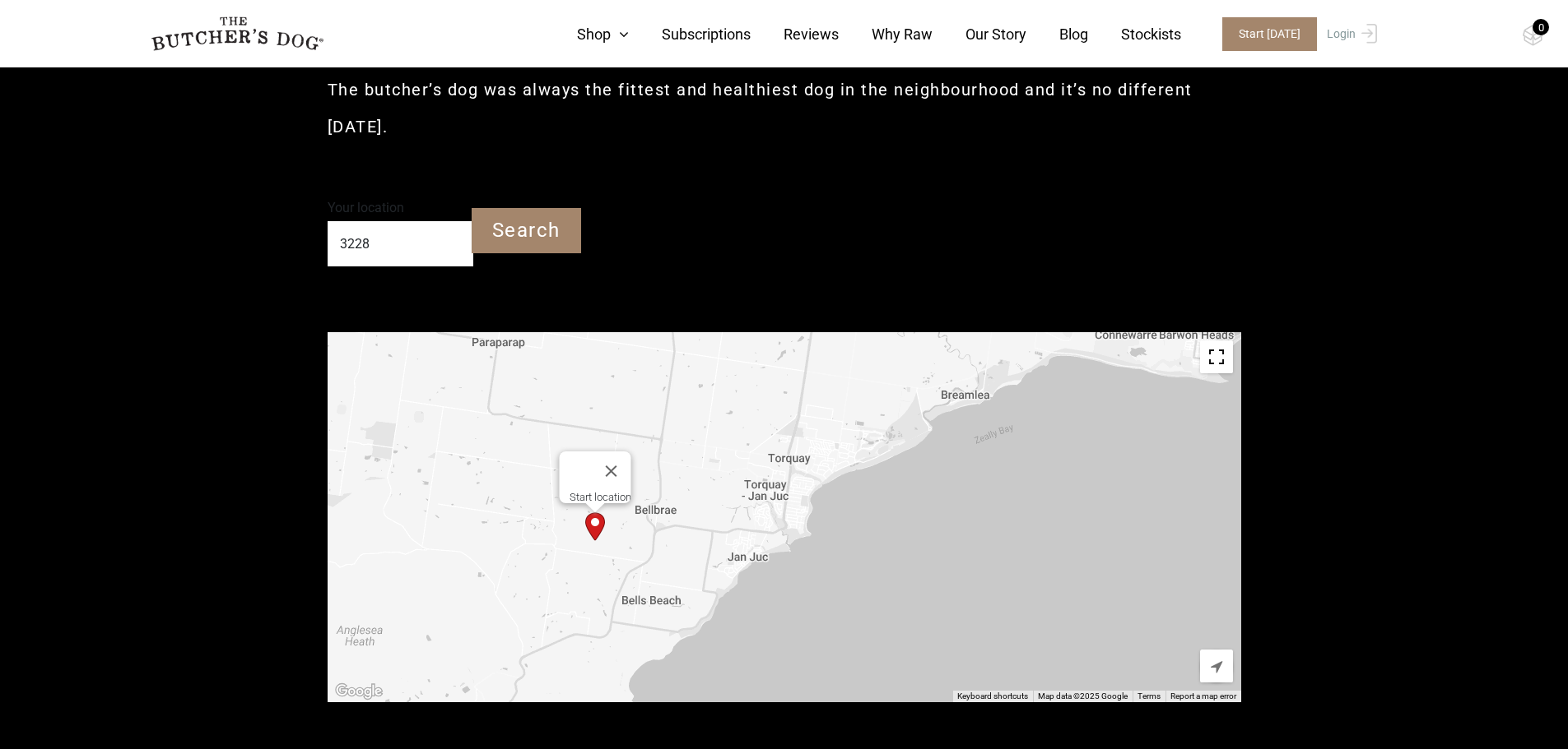
scroll to position [411, 0]
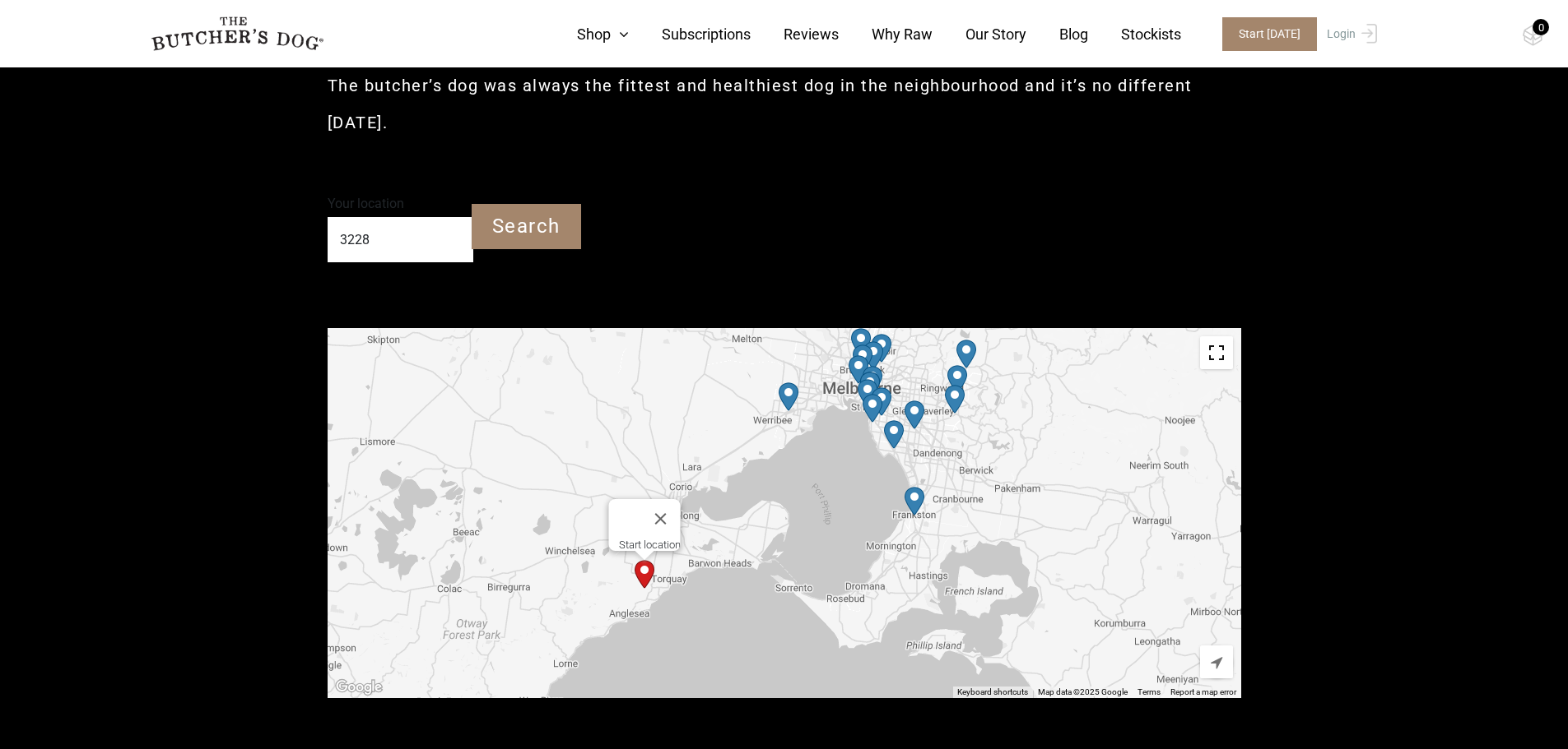
drag, startPoint x: 894, startPoint y: 445, endPoint x: 786, endPoint y: 572, distance: 166.7
click at [786, 572] on div "Start location" at bounding box center [784, 513] width 913 height 370
click at [792, 394] on img "Petbarn – Hoppers Crossing" at bounding box center [788, 396] width 20 height 28
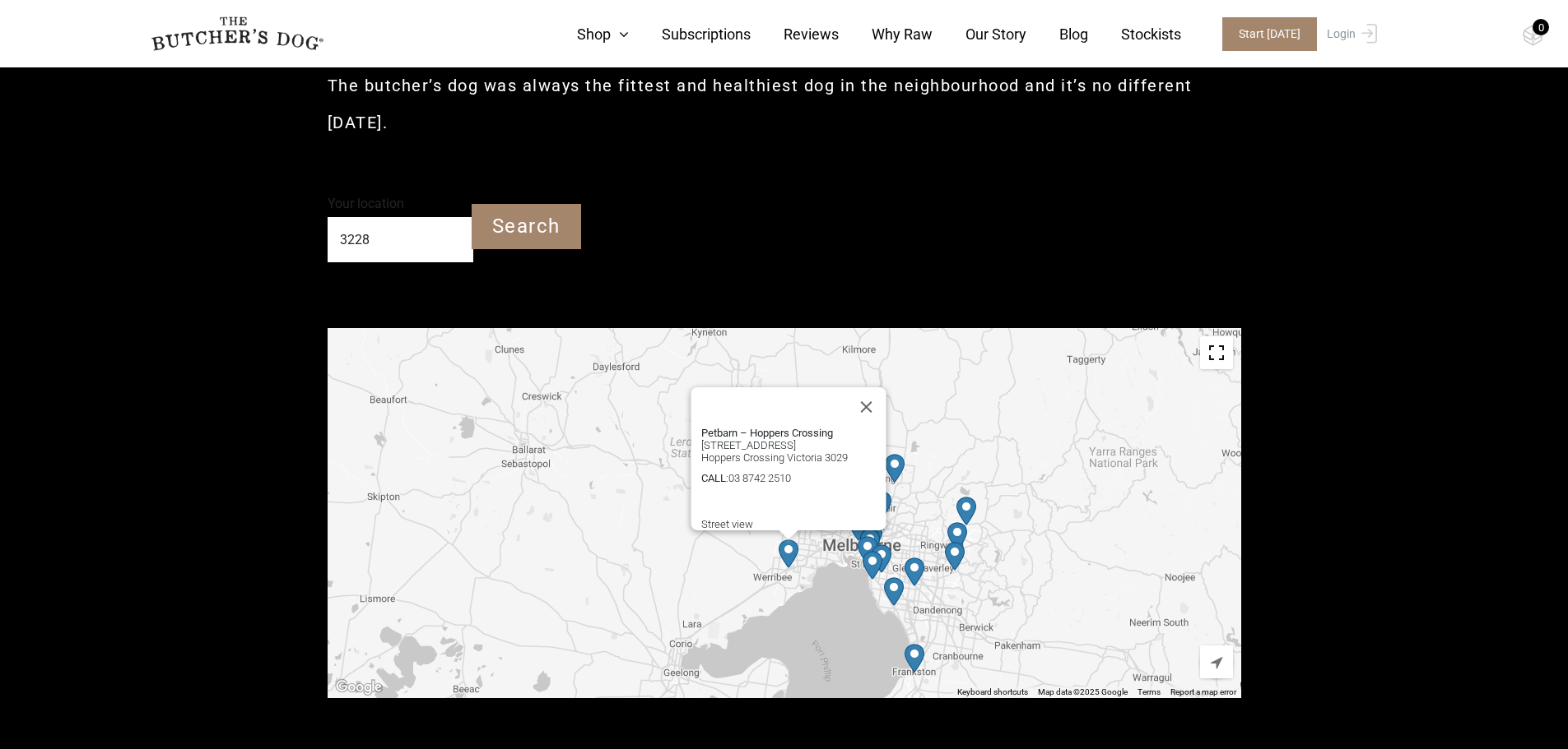
drag, startPoint x: 805, startPoint y: 167, endPoint x: 806, endPoint y: 183, distance: 16.0
click at [806, 179] on div "The butcher’s dog was always the fittest and healthiest dog in the neighbourhoo…" at bounding box center [784, 97] width 913 height 190
